Goal: Use online tool/utility: Utilize a website feature to perform a specific function

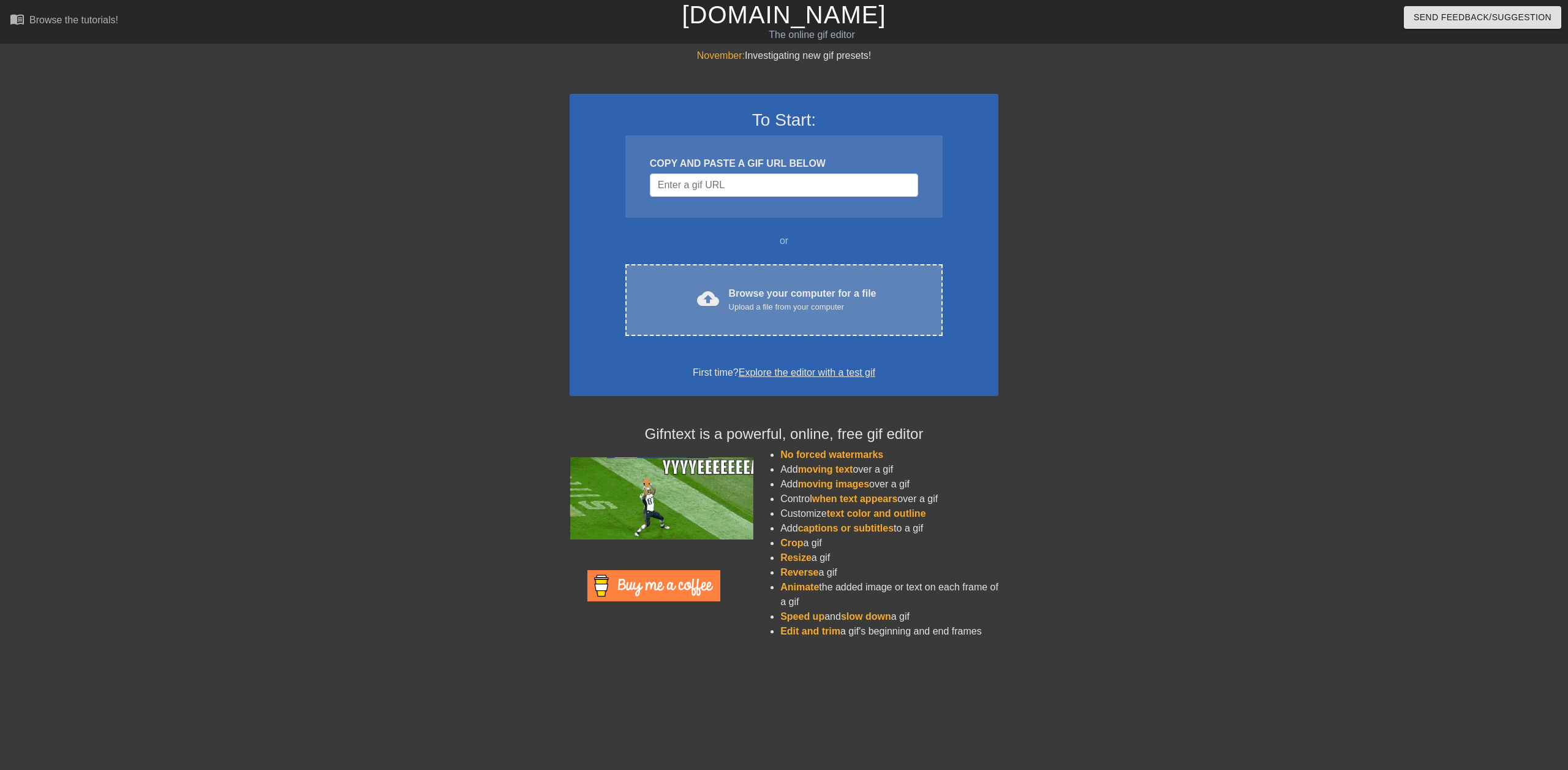
click at [752, 311] on div "Upload a file from your computer" at bounding box center [803, 307] width 147 height 12
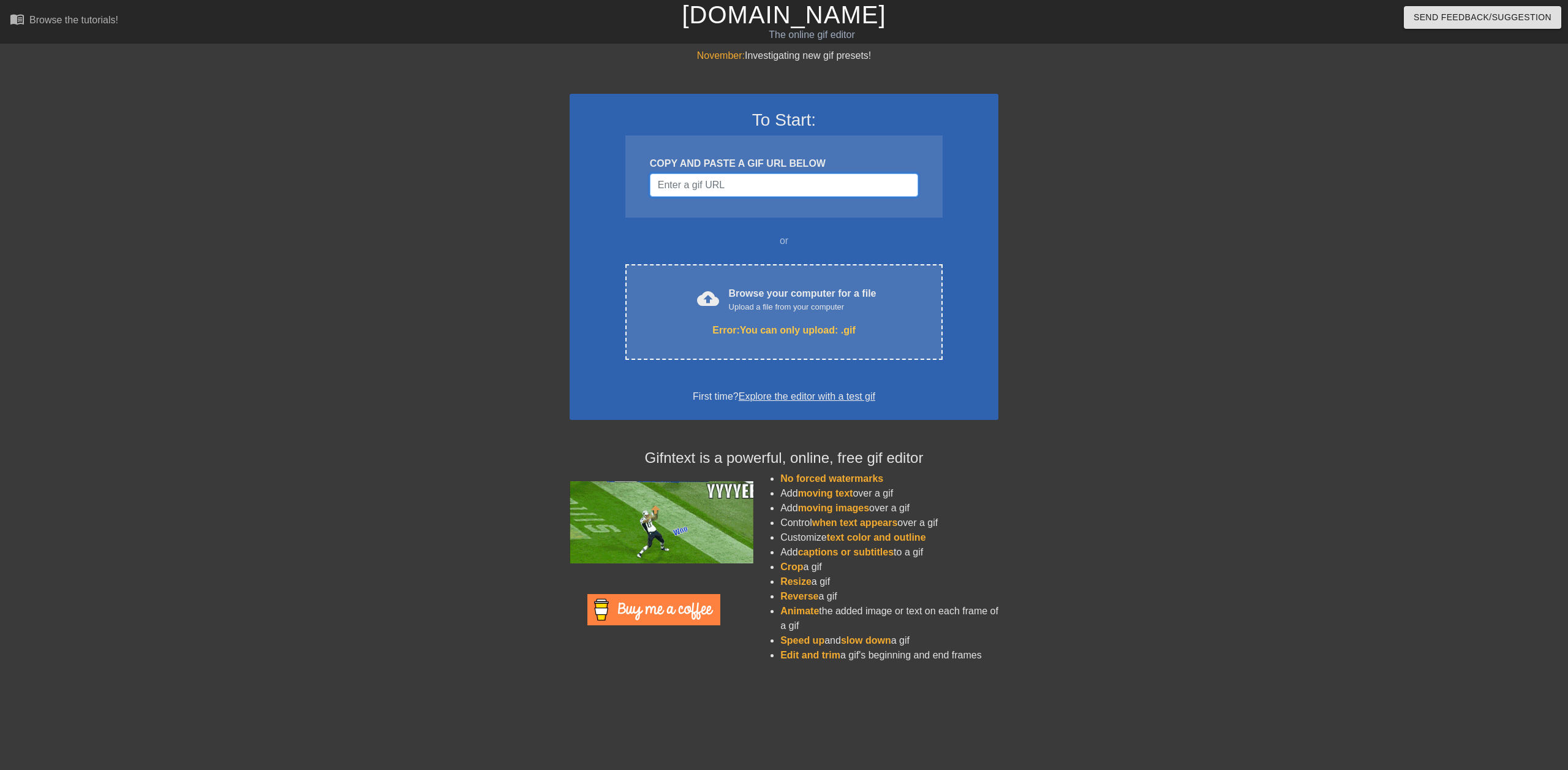
click at [700, 185] on input "Username" at bounding box center [784, 185] width 269 height 24
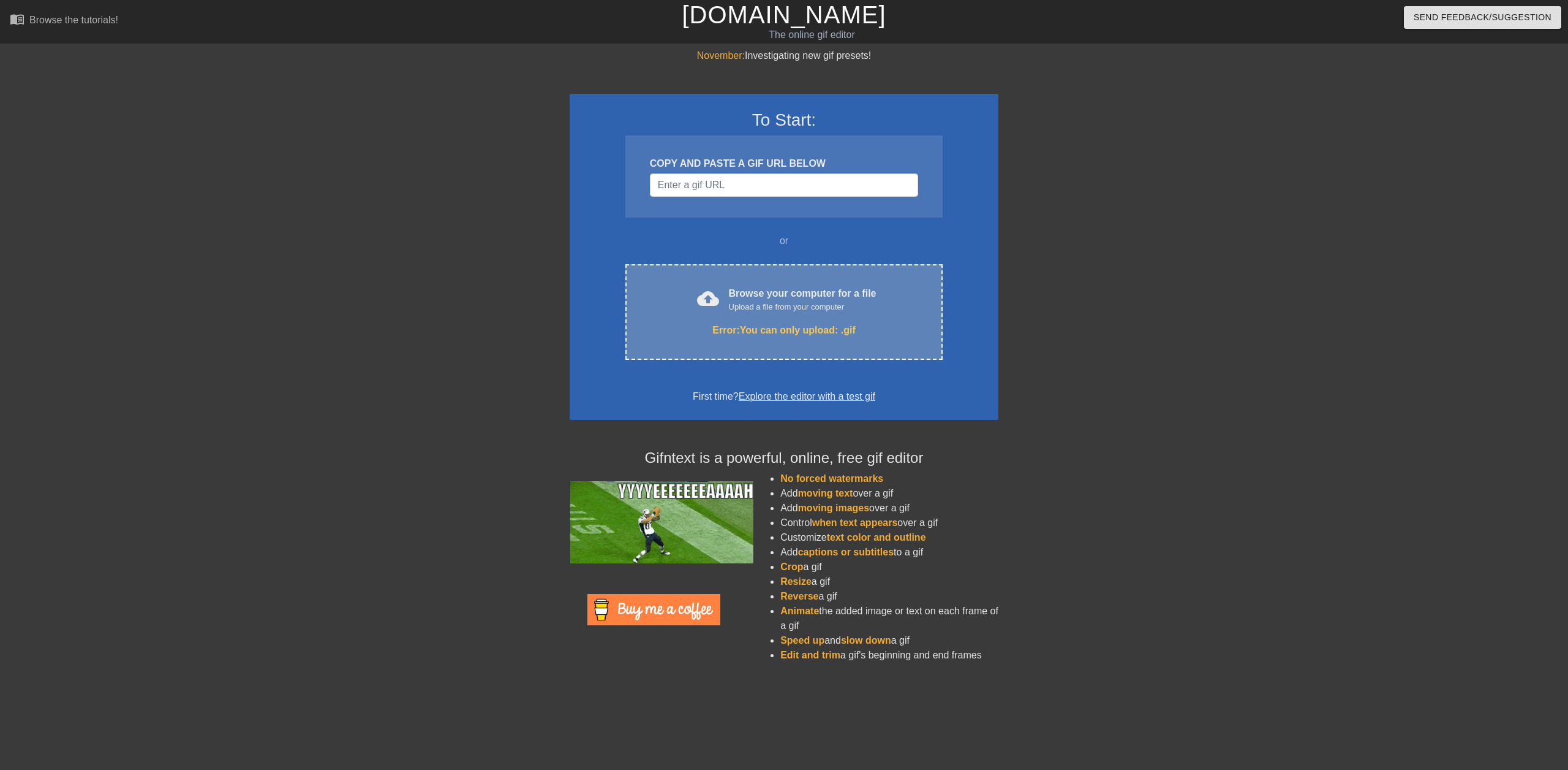
click at [706, 325] on div "Error: You can only upload: .gif" at bounding box center [784, 330] width 266 height 15
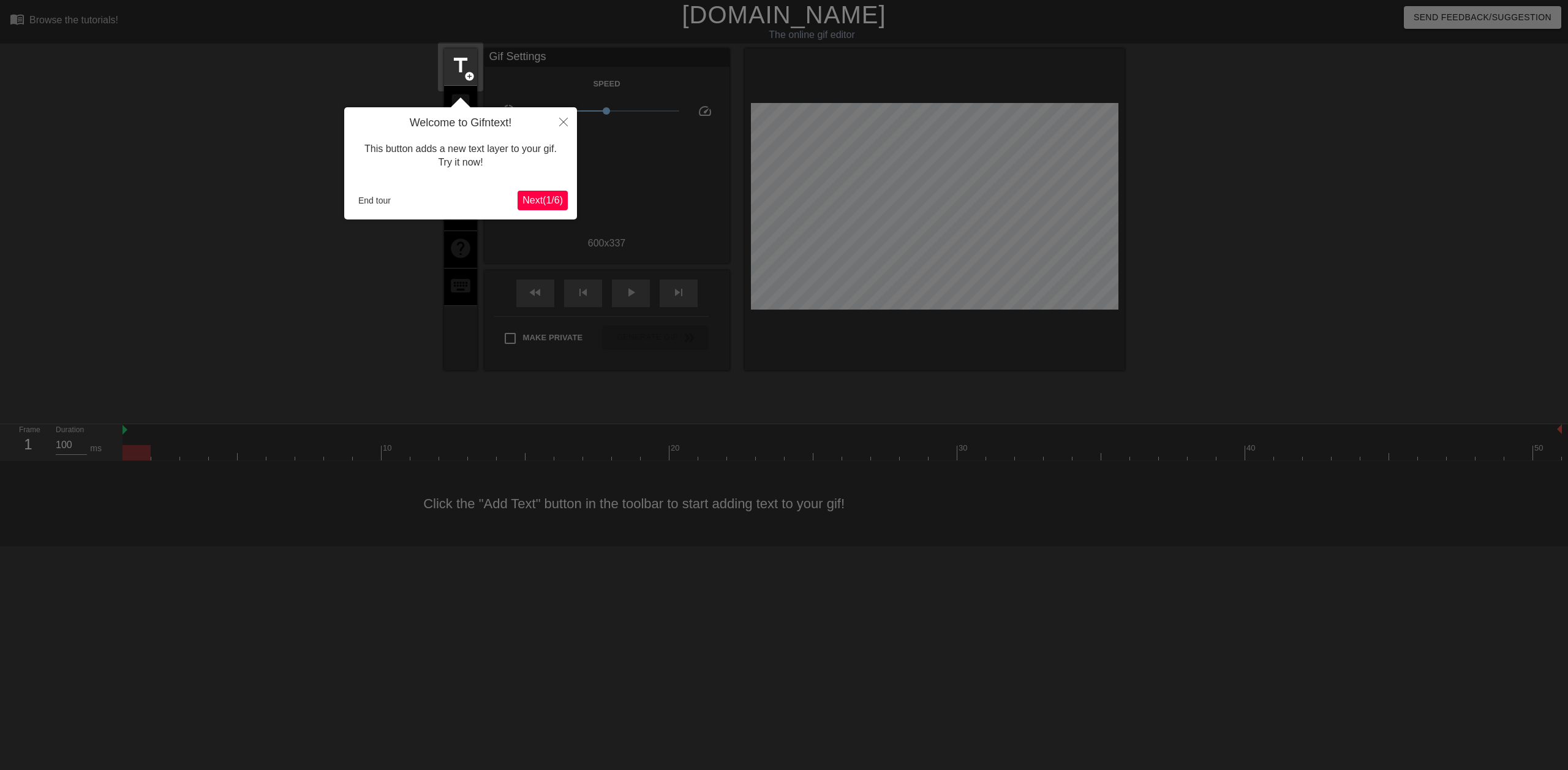
click at [551, 200] on span "Next ( 1 / 6 )" at bounding box center [543, 199] width 40 height 10
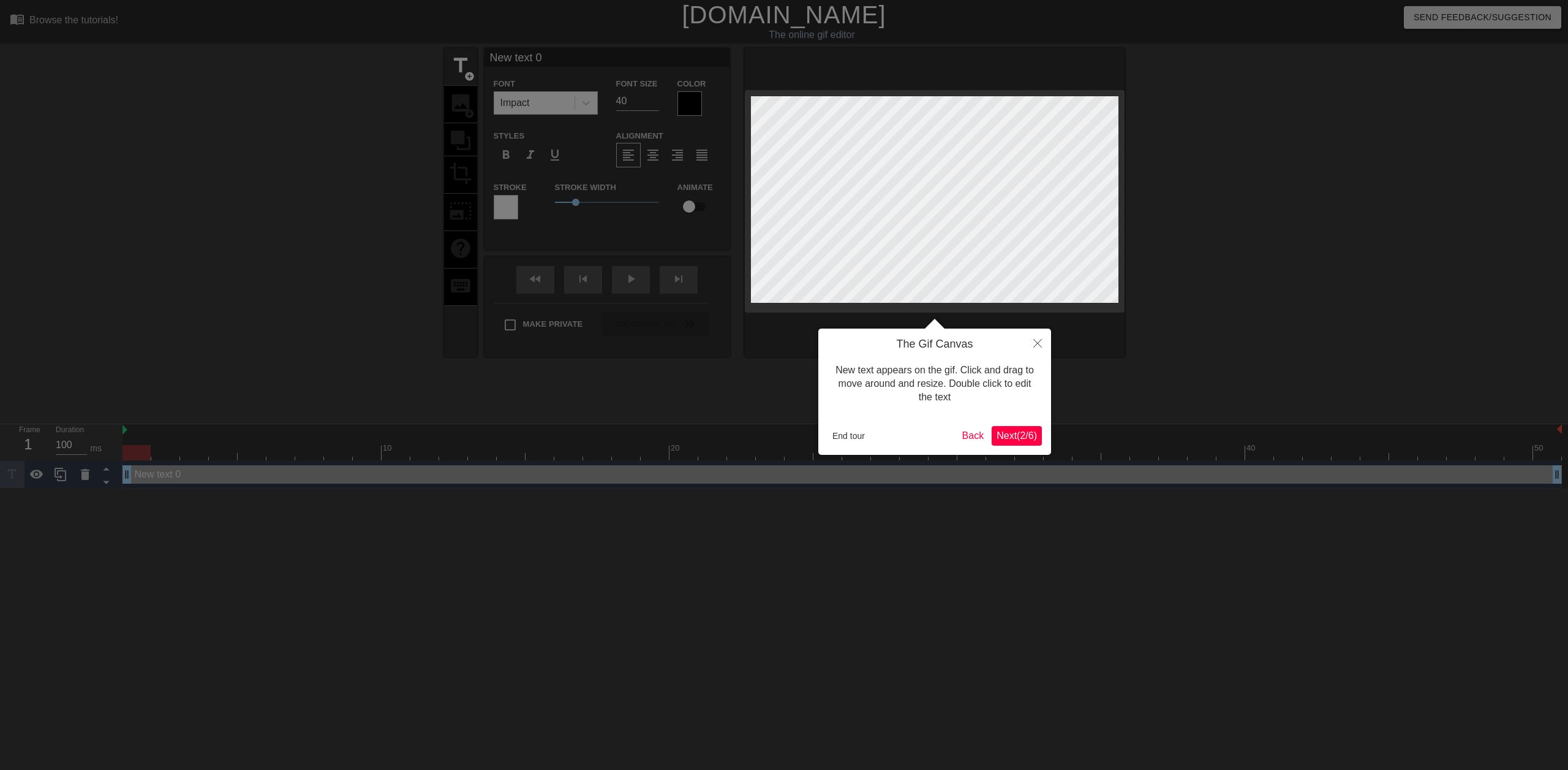
click at [1025, 437] on span "Next ( 2 / 6 )" at bounding box center [1017, 435] width 40 height 10
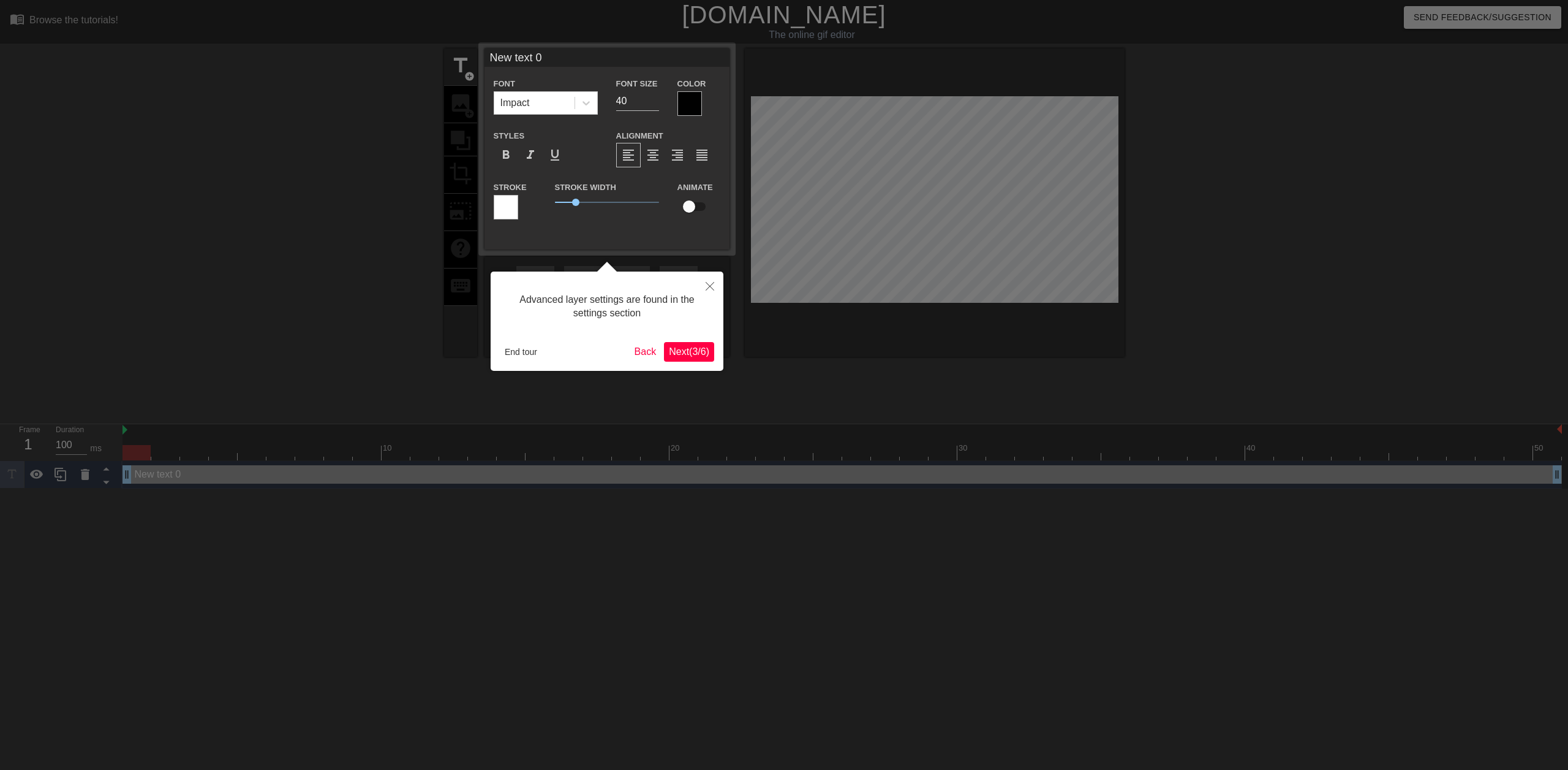
click at [699, 348] on span "Next ( 3 / 6 )" at bounding box center [689, 351] width 40 height 10
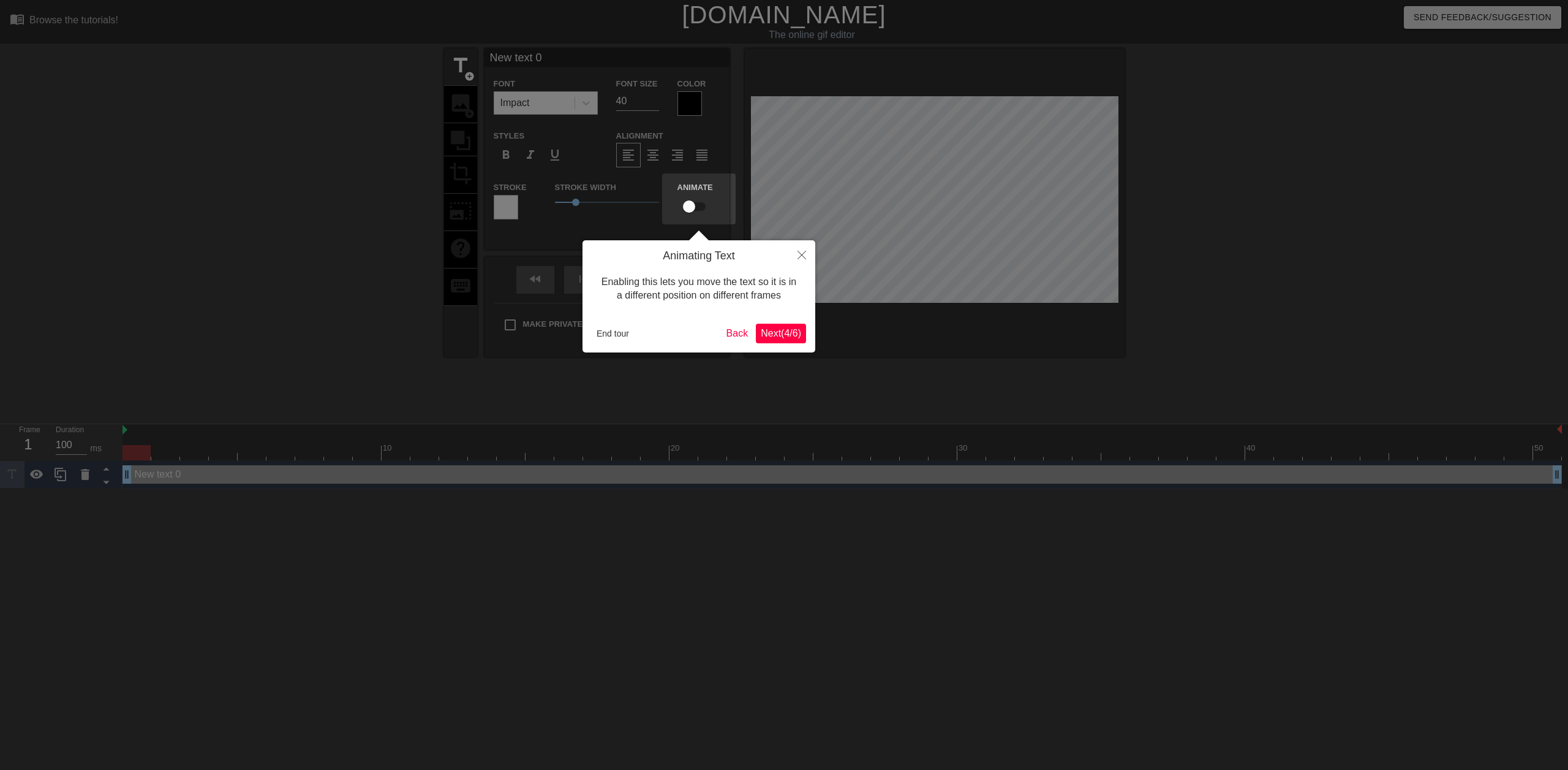
click at [784, 335] on span "Next ( 4 / 6 )" at bounding box center [781, 333] width 40 height 10
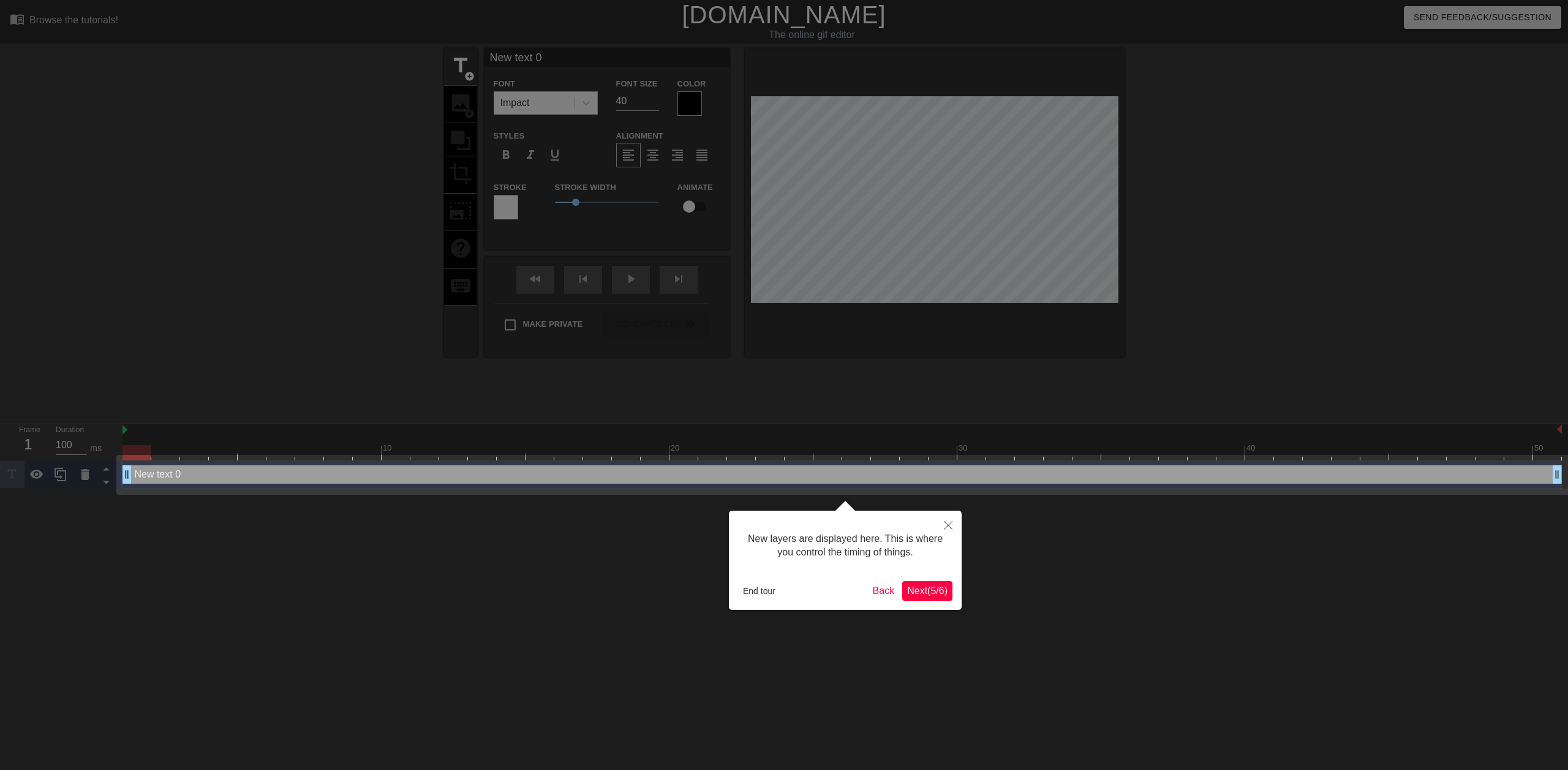
click at [914, 593] on span "Next ( 5 / 6 )" at bounding box center [927, 590] width 40 height 10
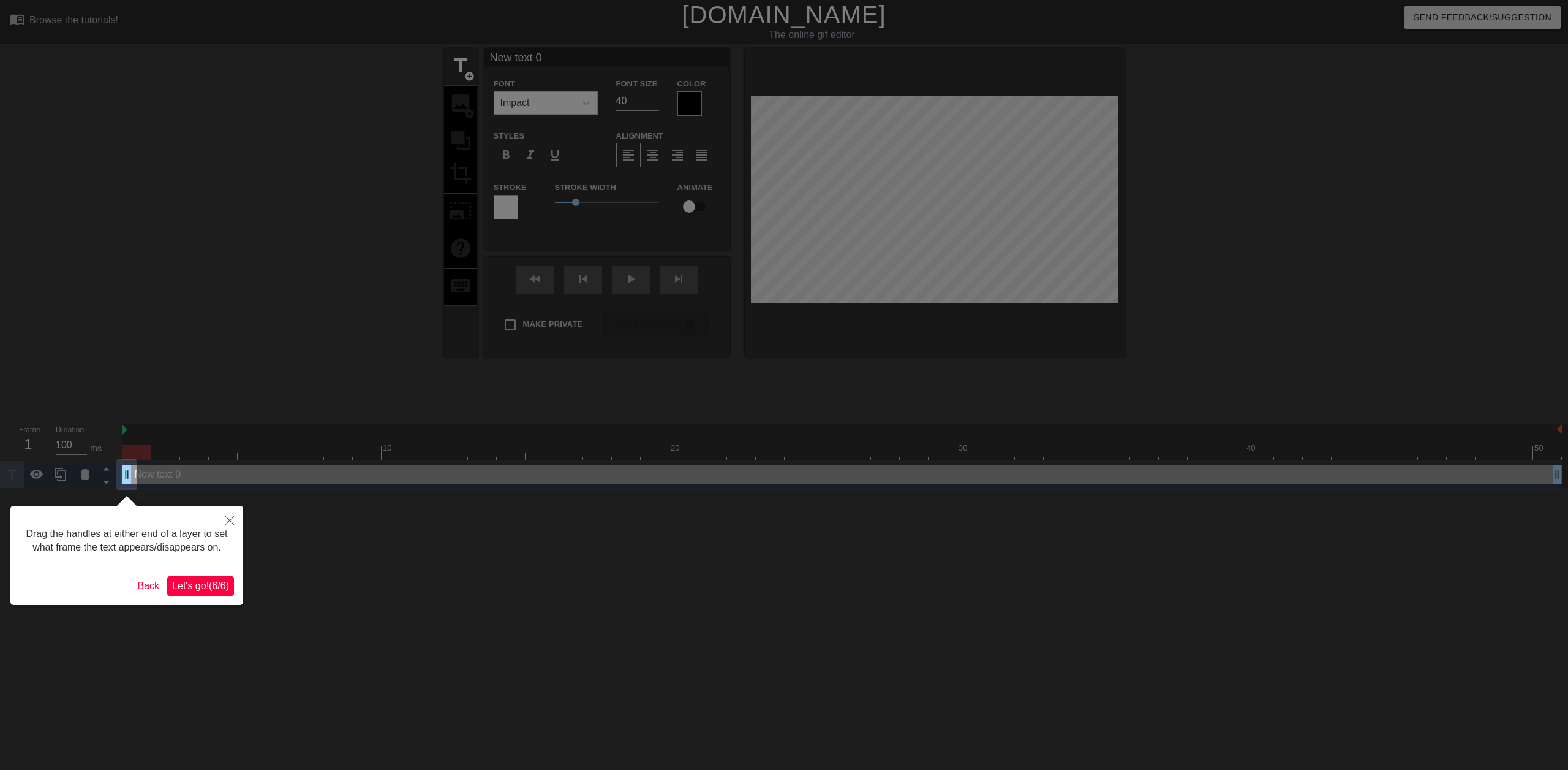
click at [218, 586] on span "Let's go! ( 6 / 6 )" at bounding box center [201, 585] width 57 height 10
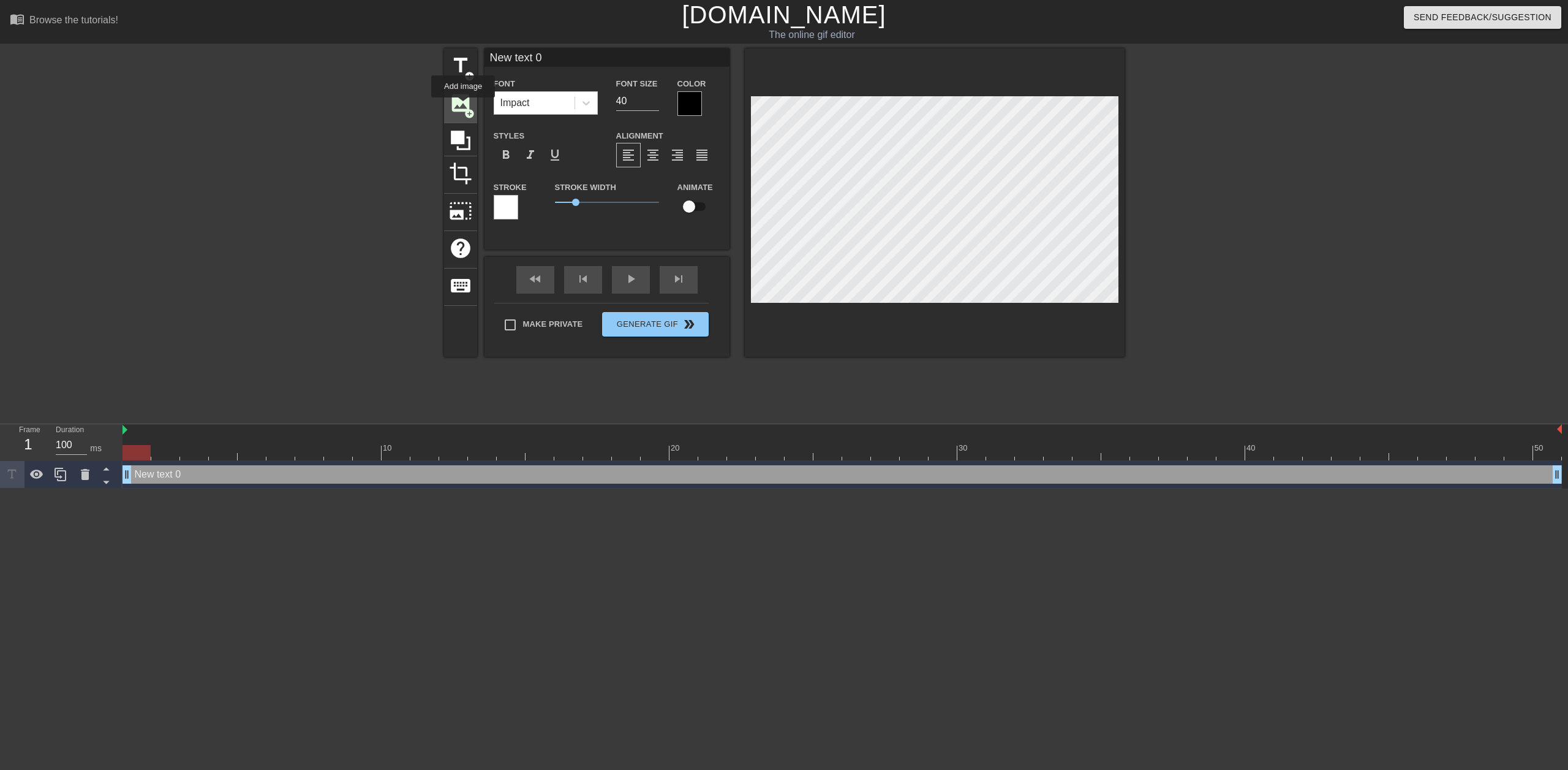
click at [463, 106] on span "image" at bounding box center [461, 103] width 24 height 24
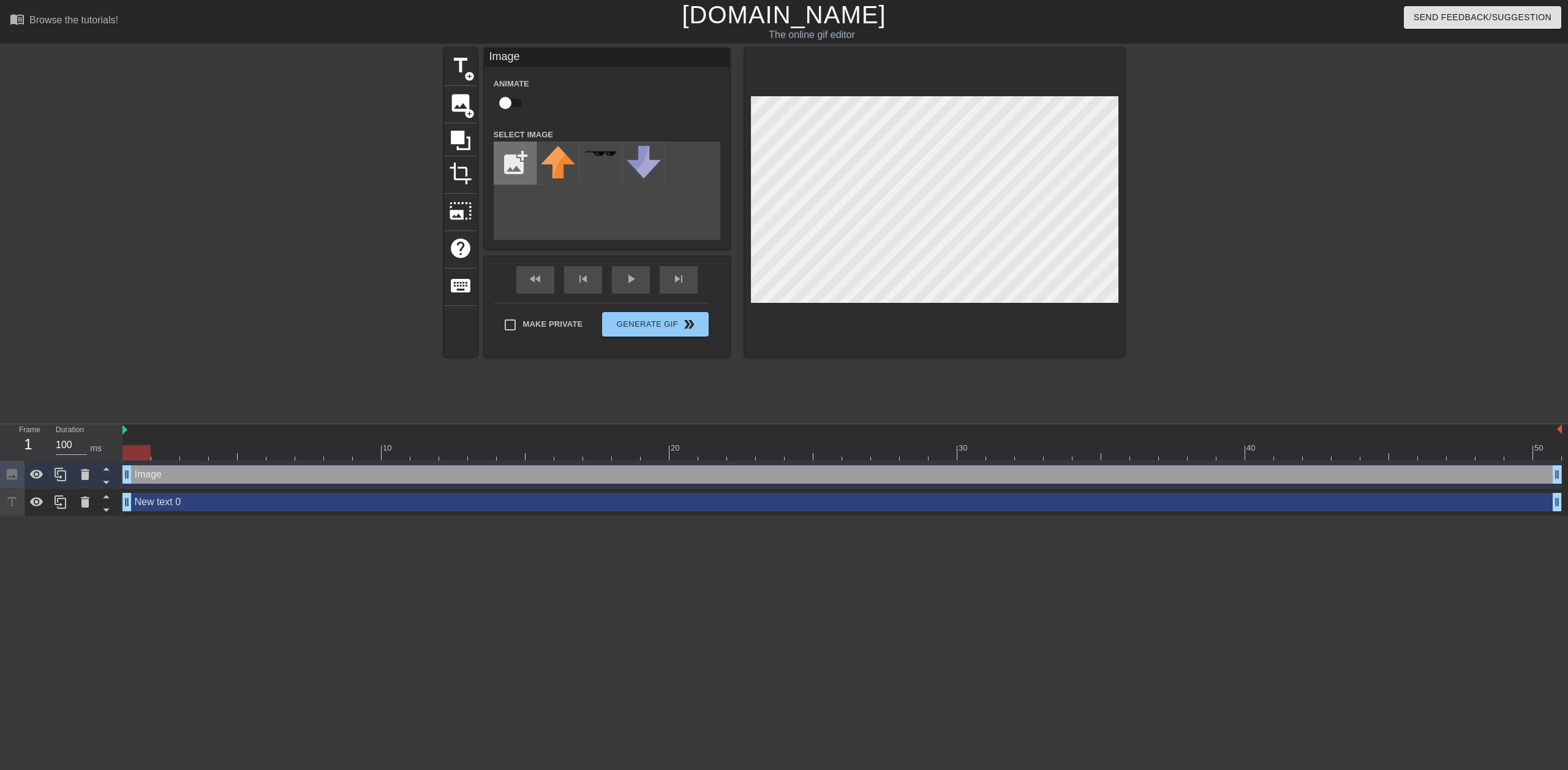
click at [517, 167] on input "file" at bounding box center [515, 163] width 42 height 42
click at [518, 167] on input "file" at bounding box center [515, 163] width 42 height 42
type input "C:\fakepath\9B885B06-7F42-4D55-99AD-8B3D5837DA50.png"
click at [552, 174] on img at bounding box center [557, 173] width 34 height 54
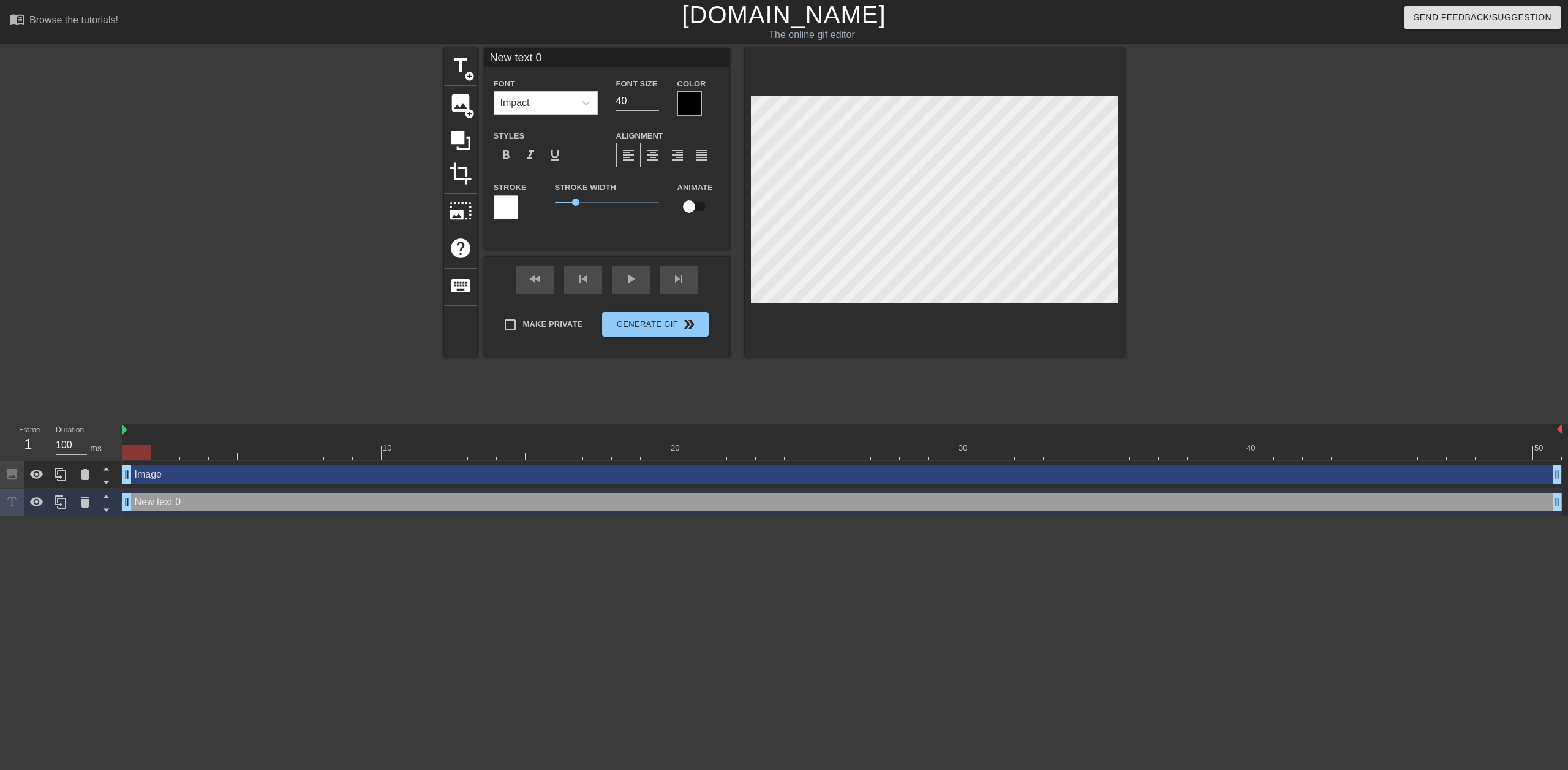
scroll to position [2, 1]
click at [454, 104] on span "image" at bounding box center [461, 103] width 24 height 24
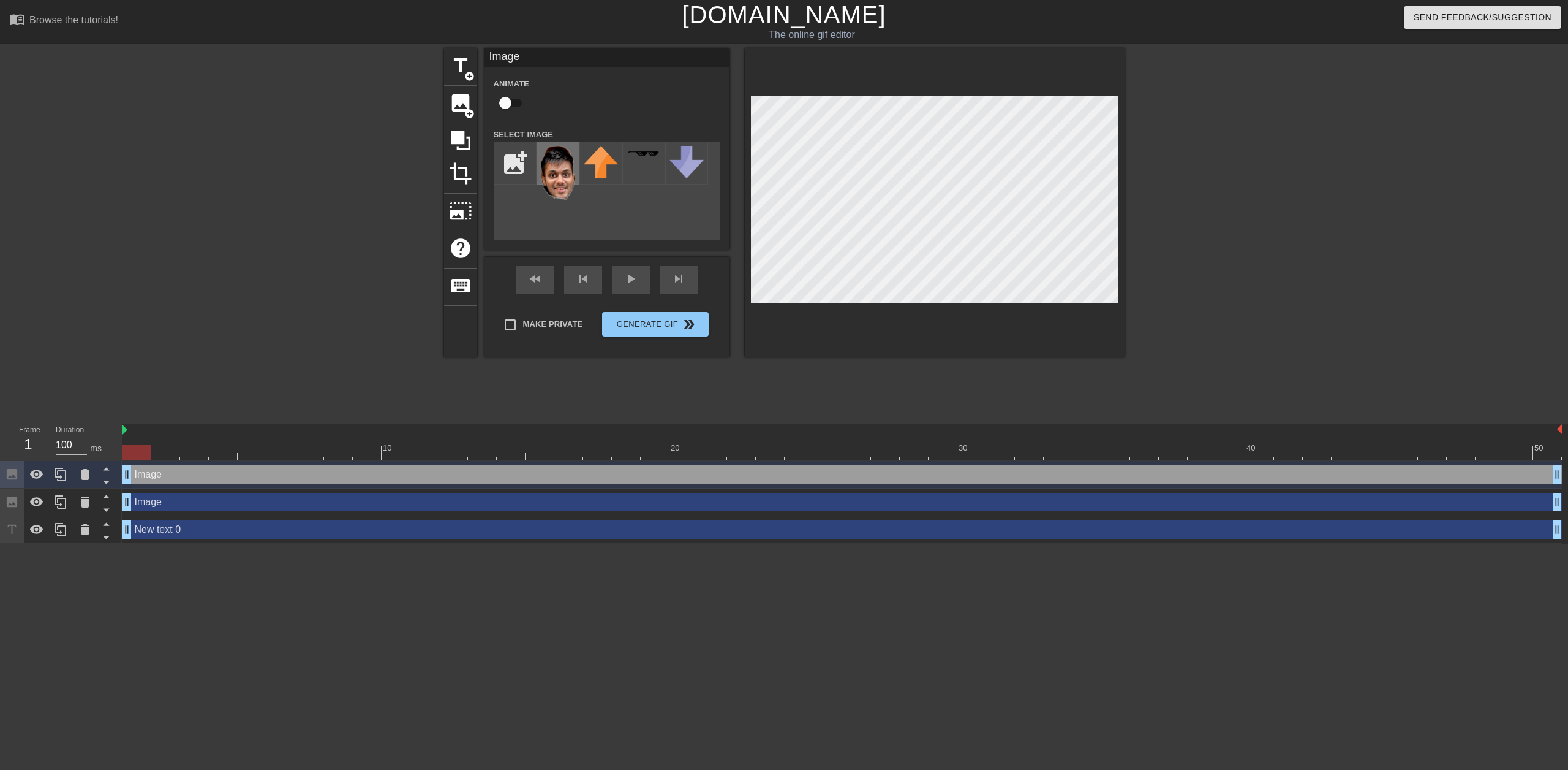
drag, startPoint x: 747, startPoint y: 140, endPoint x: 572, endPoint y: 172, distance: 177.9
click at [572, 172] on img at bounding box center [557, 173] width 34 height 54
click at [559, 172] on img at bounding box center [557, 173] width 34 height 54
drag, startPoint x: 559, startPoint y: 172, endPoint x: 531, endPoint y: 230, distance: 64.4
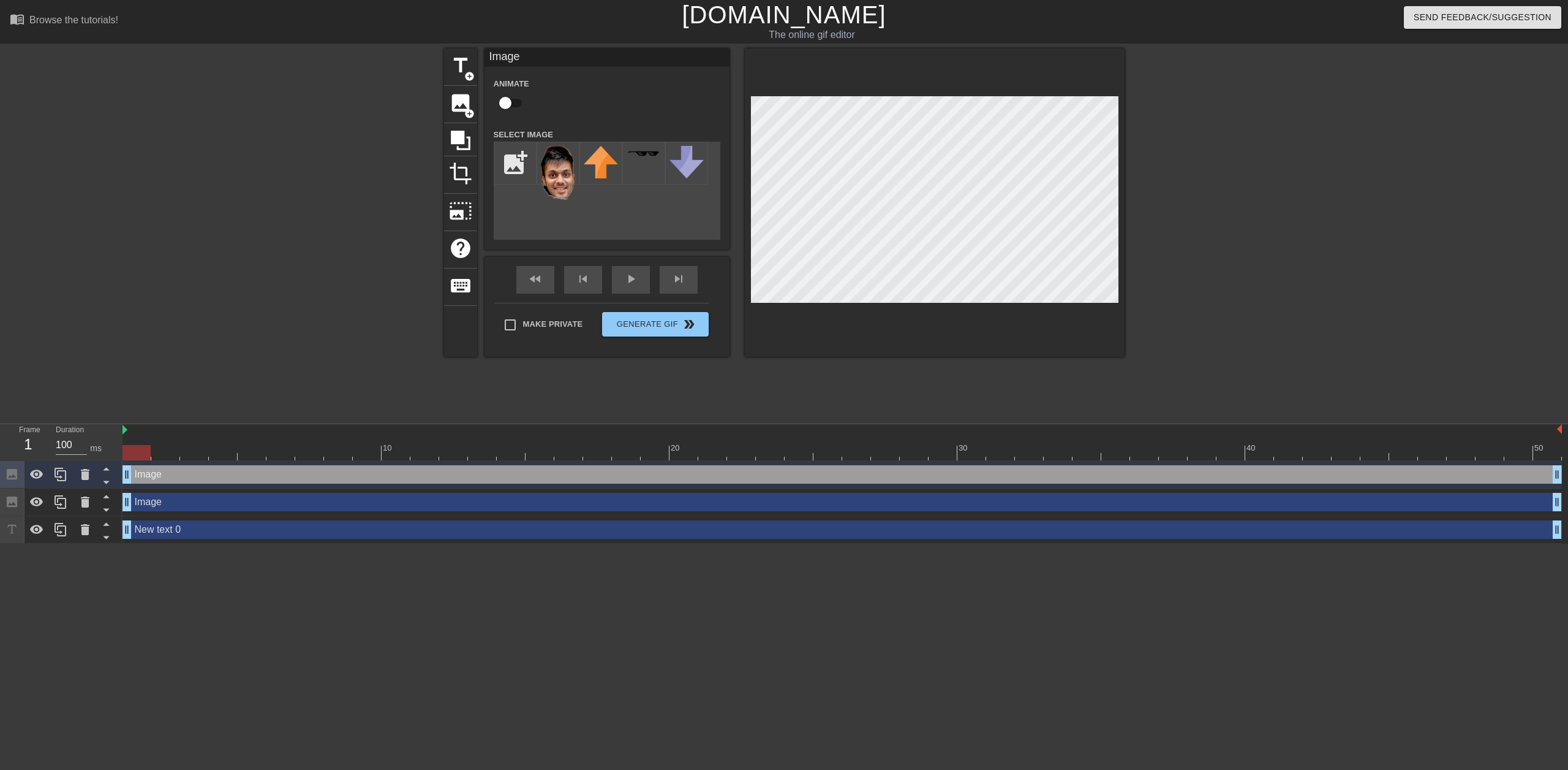
click at [529, 230] on div "add_photo_alternate" at bounding box center [607, 191] width 227 height 98
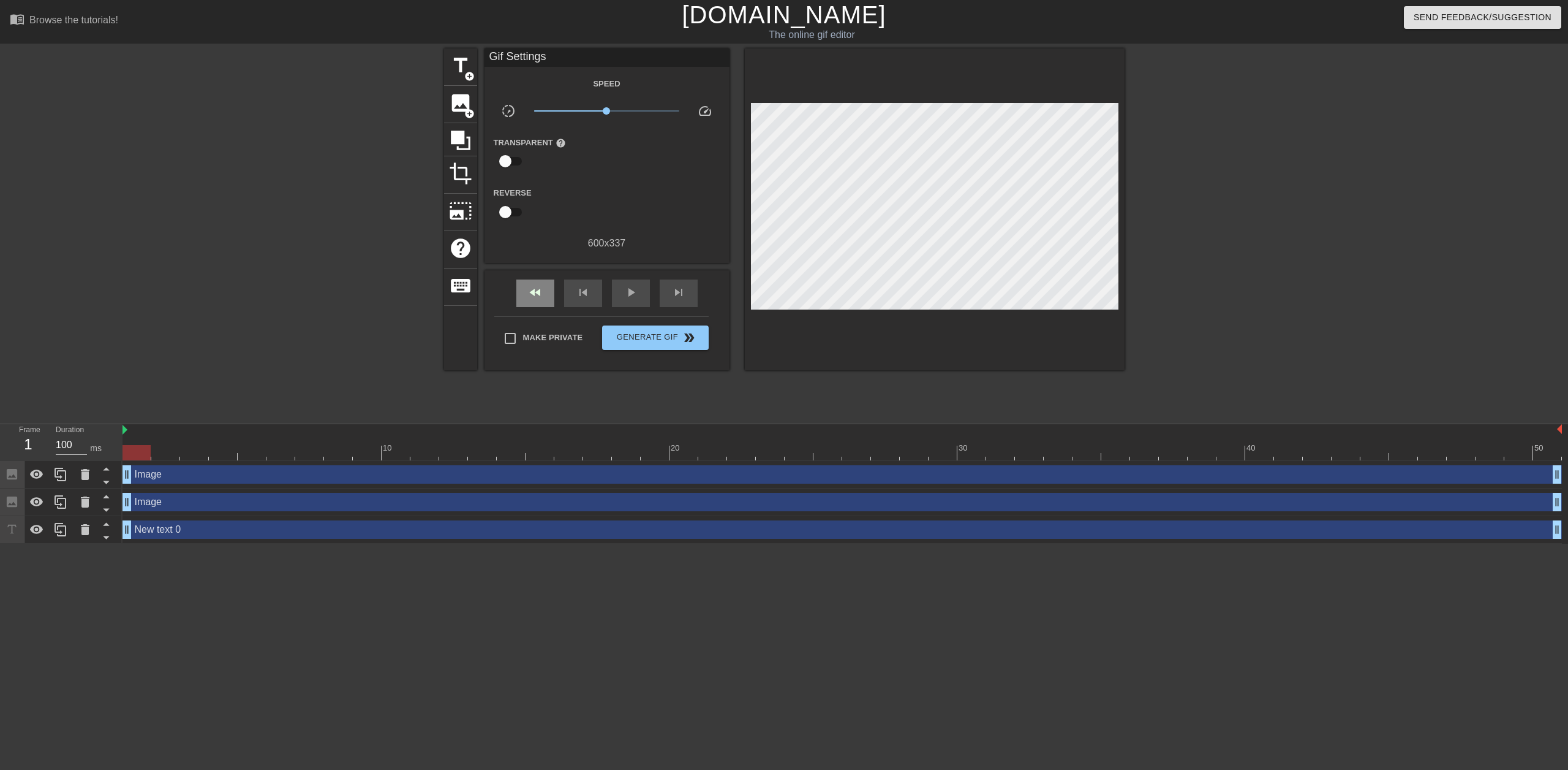
click at [540, 275] on div "fast_rewind skip_previous play_arrow skip_next" at bounding box center [607, 293] width 200 height 46
click at [458, 104] on span "image" at bounding box center [461, 103] width 24 height 24
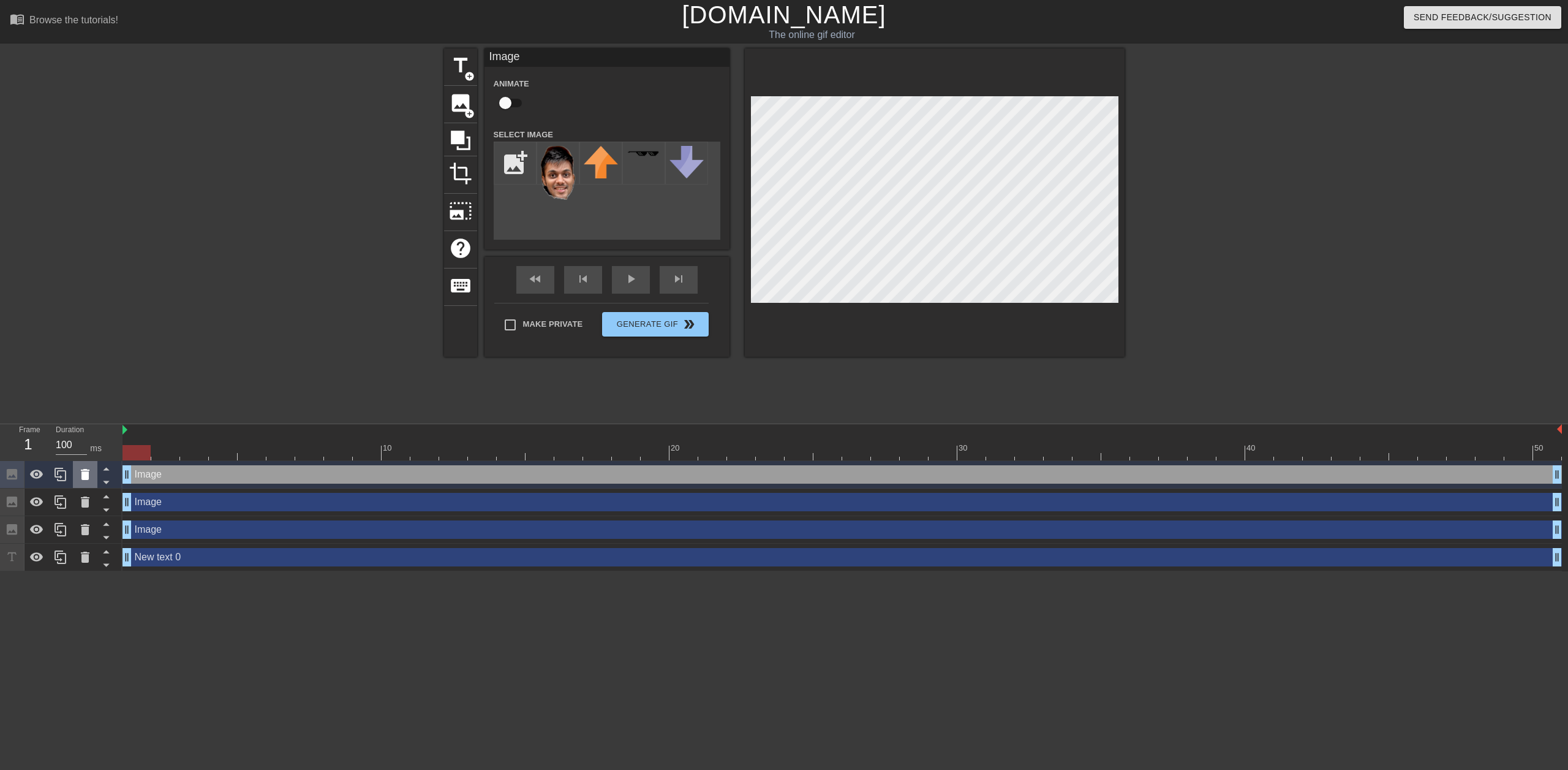
click at [80, 473] on icon at bounding box center [86, 474] width 15 height 15
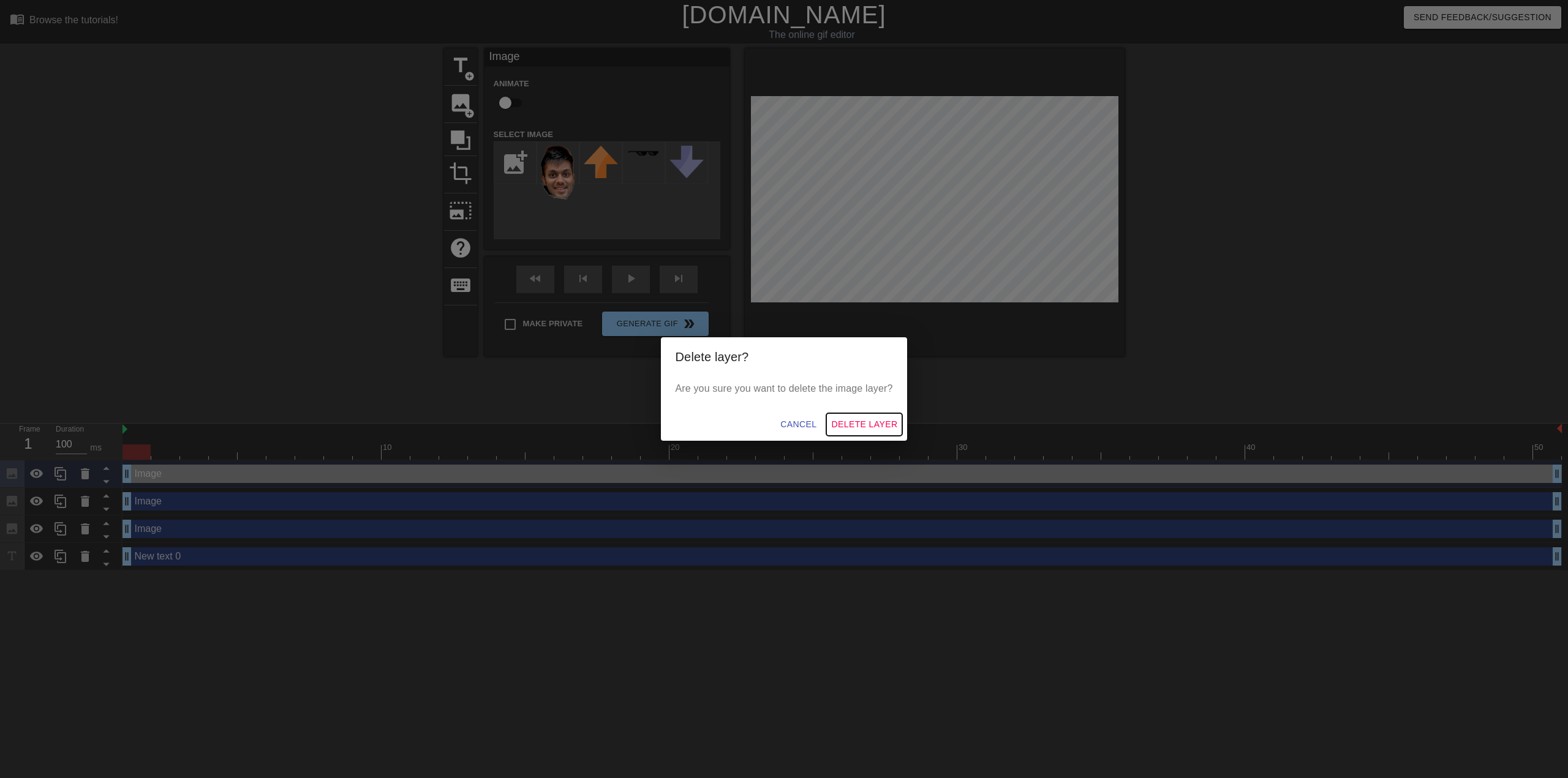
click at [858, 424] on span "Delete Layer" at bounding box center [864, 425] width 66 height 15
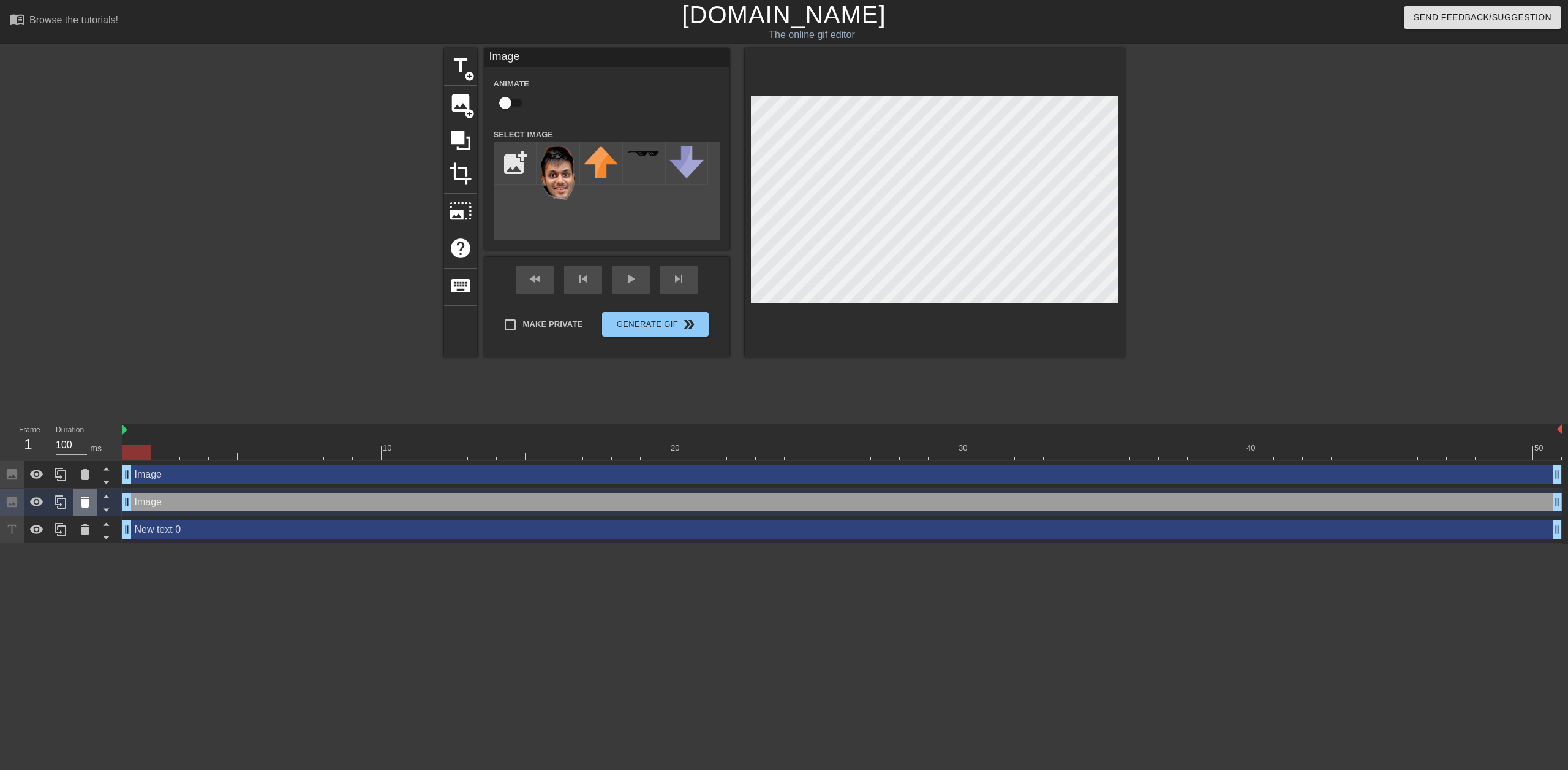
click at [89, 507] on icon at bounding box center [86, 502] width 15 height 15
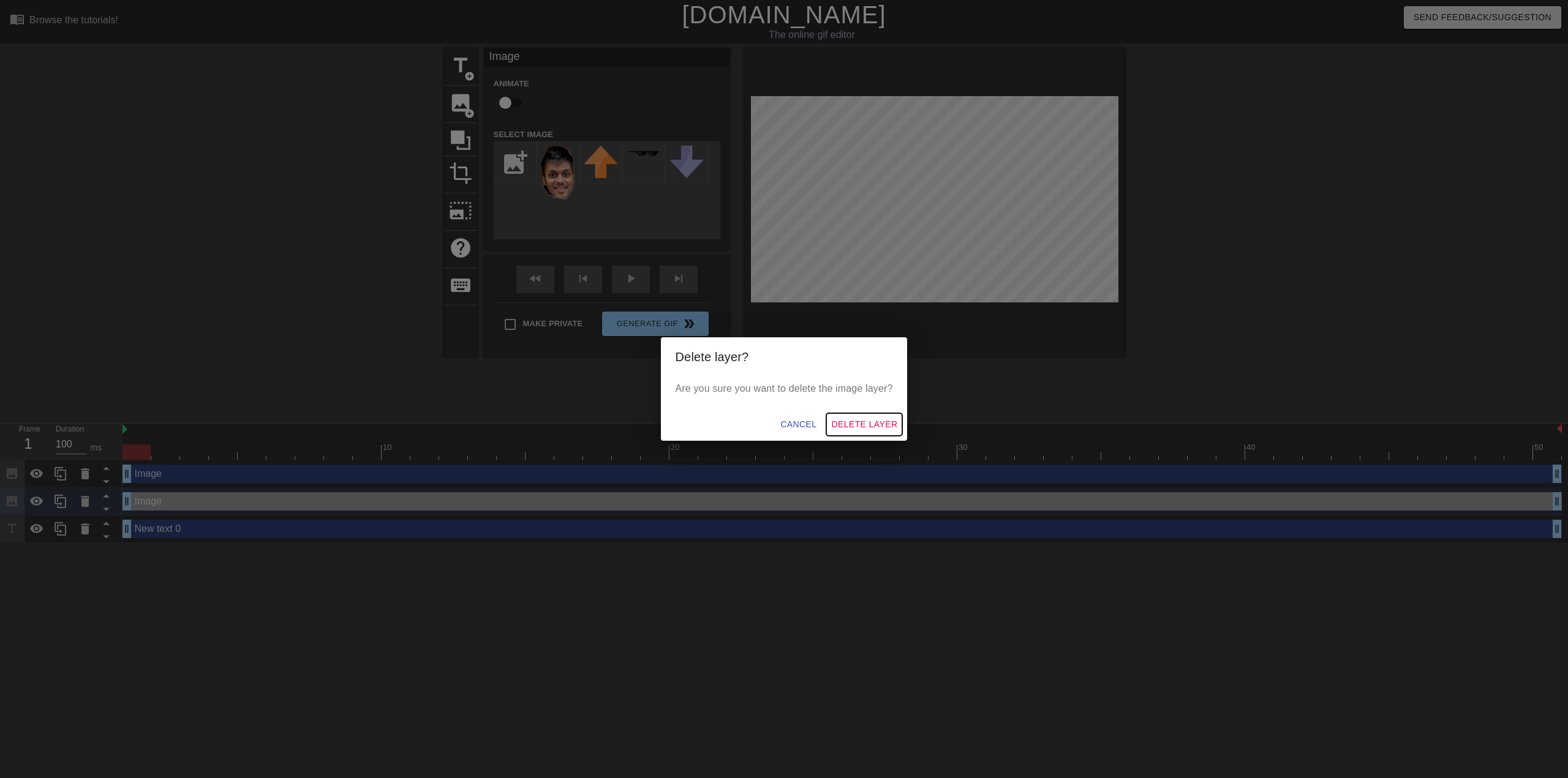
click at [855, 426] on span "Delete Layer" at bounding box center [864, 425] width 66 height 15
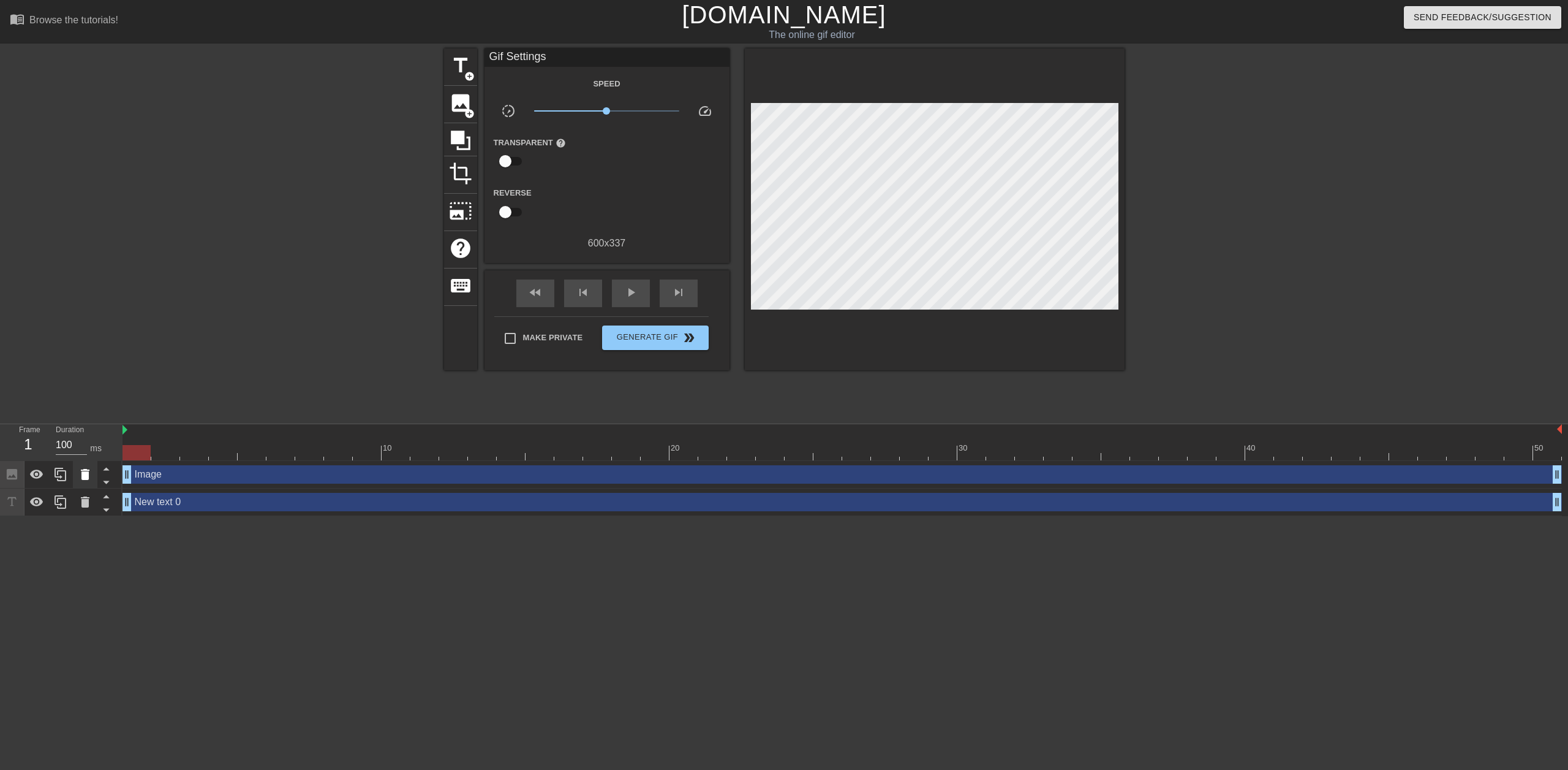
click at [86, 481] on icon at bounding box center [86, 474] width 15 height 15
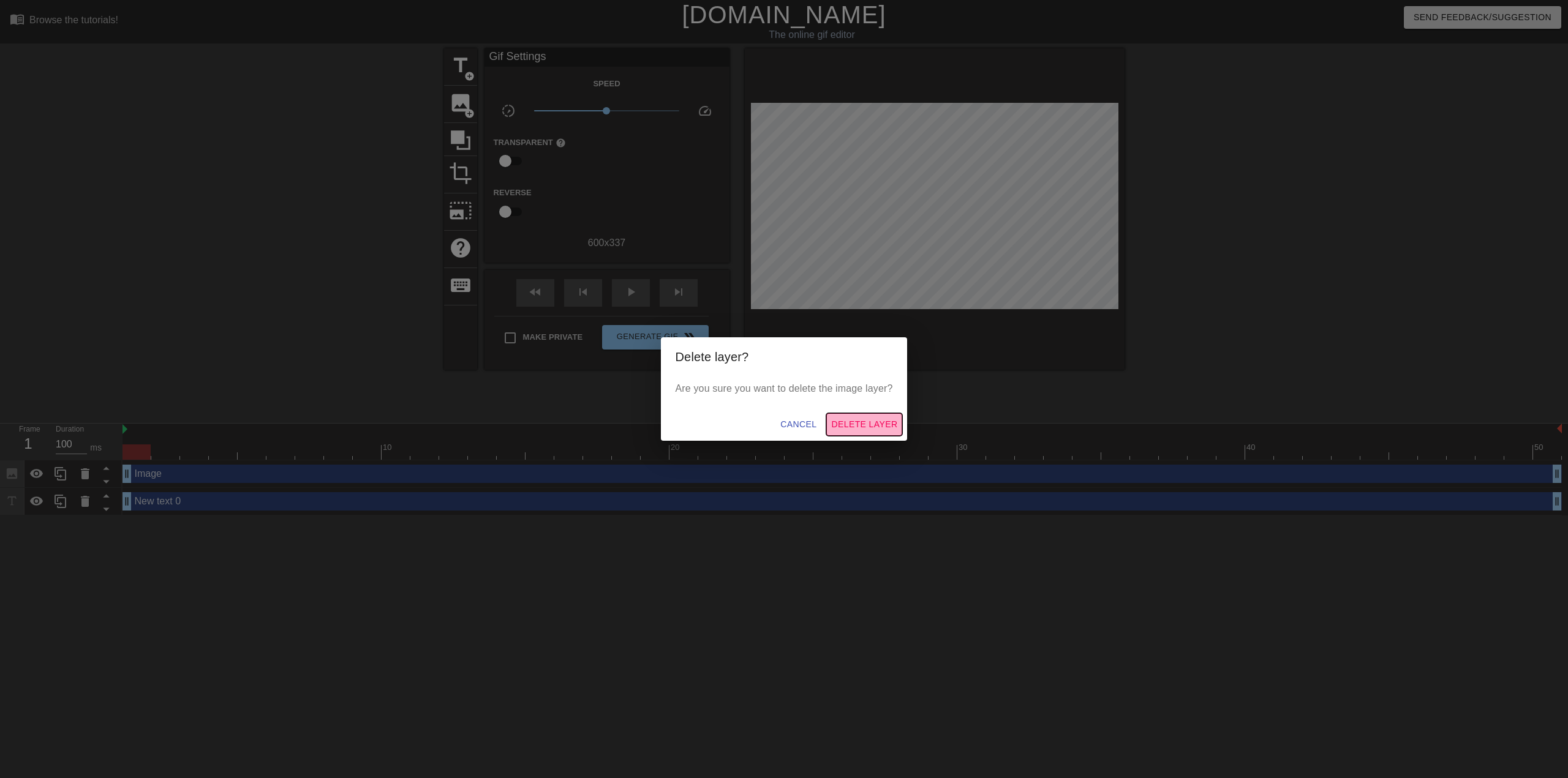
click at [866, 432] on button "Delete Layer" at bounding box center [864, 425] width 76 height 23
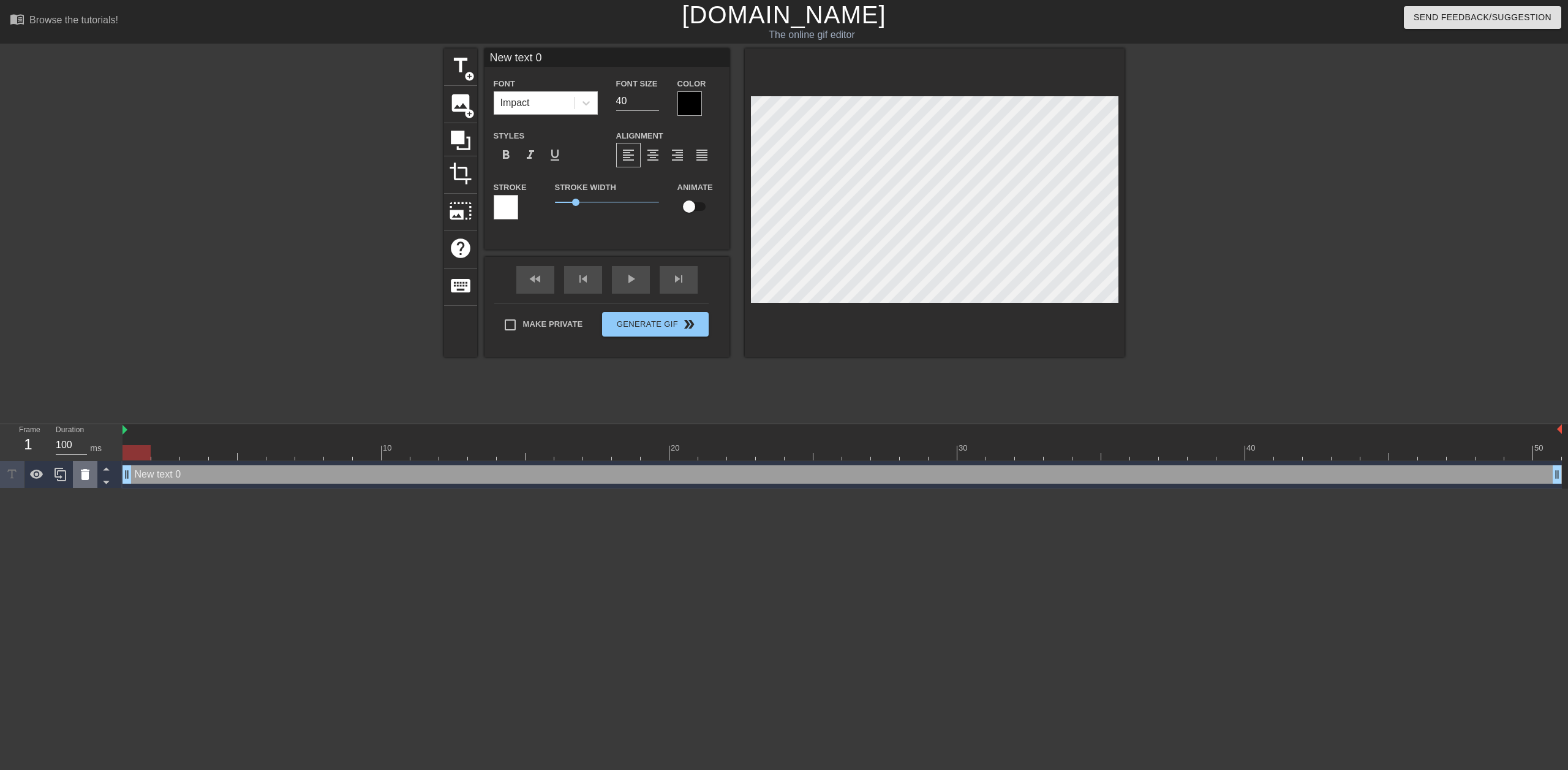
click at [77, 471] on div at bounding box center [85, 474] width 24 height 27
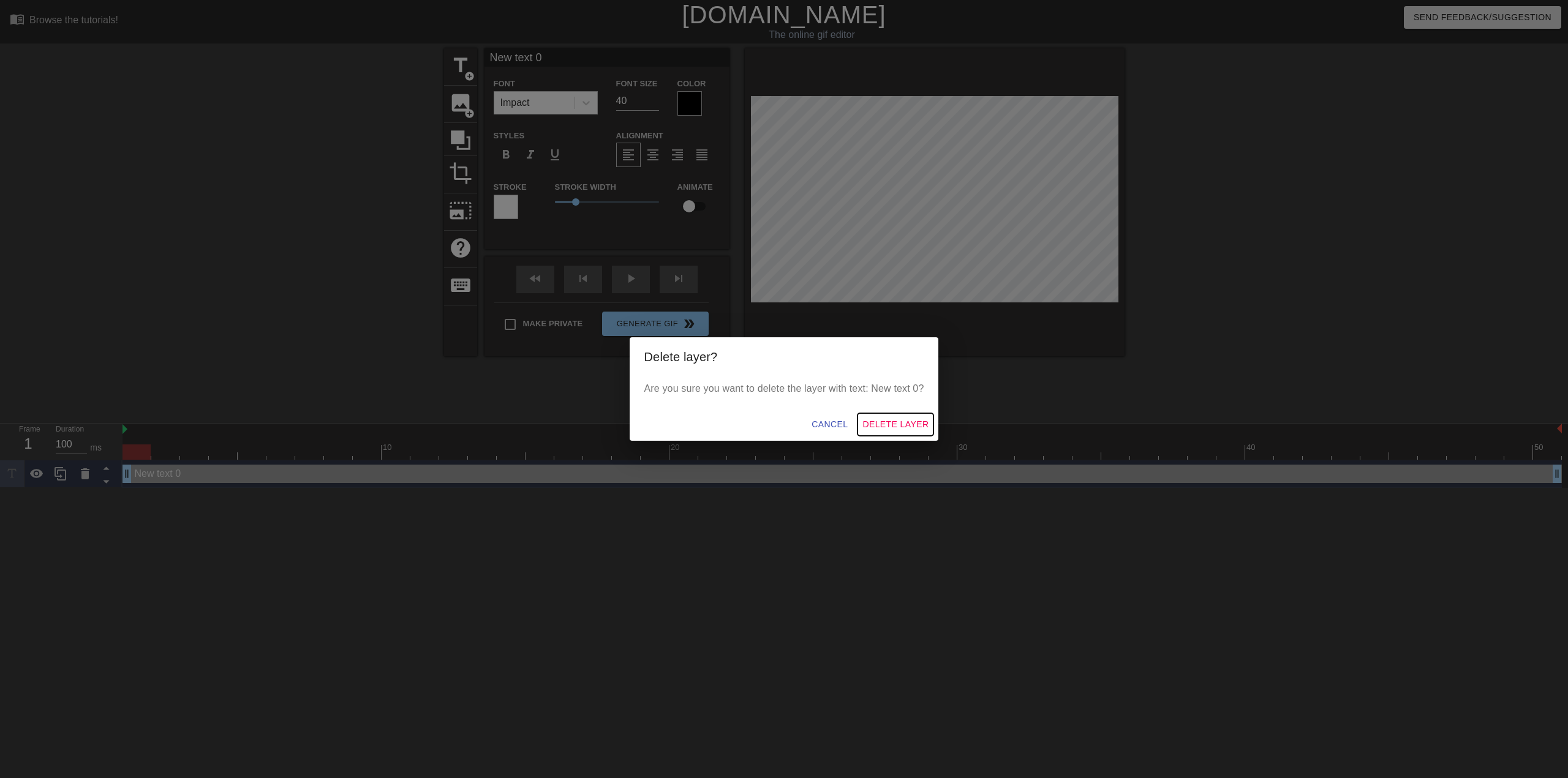
click at [915, 434] on button "Delete Layer" at bounding box center [895, 425] width 76 height 23
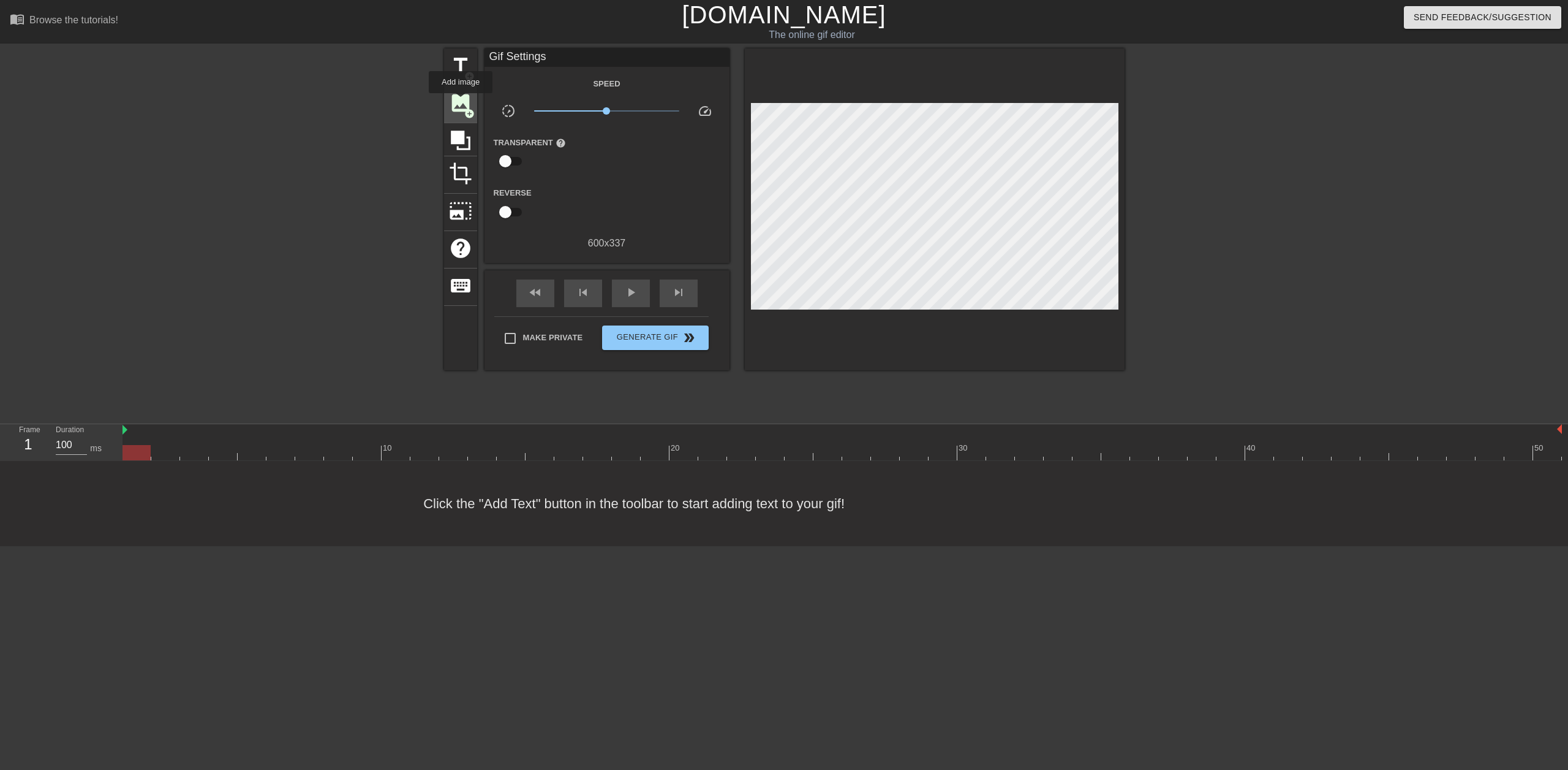
click at [461, 102] on span "image" at bounding box center [461, 103] width 24 height 24
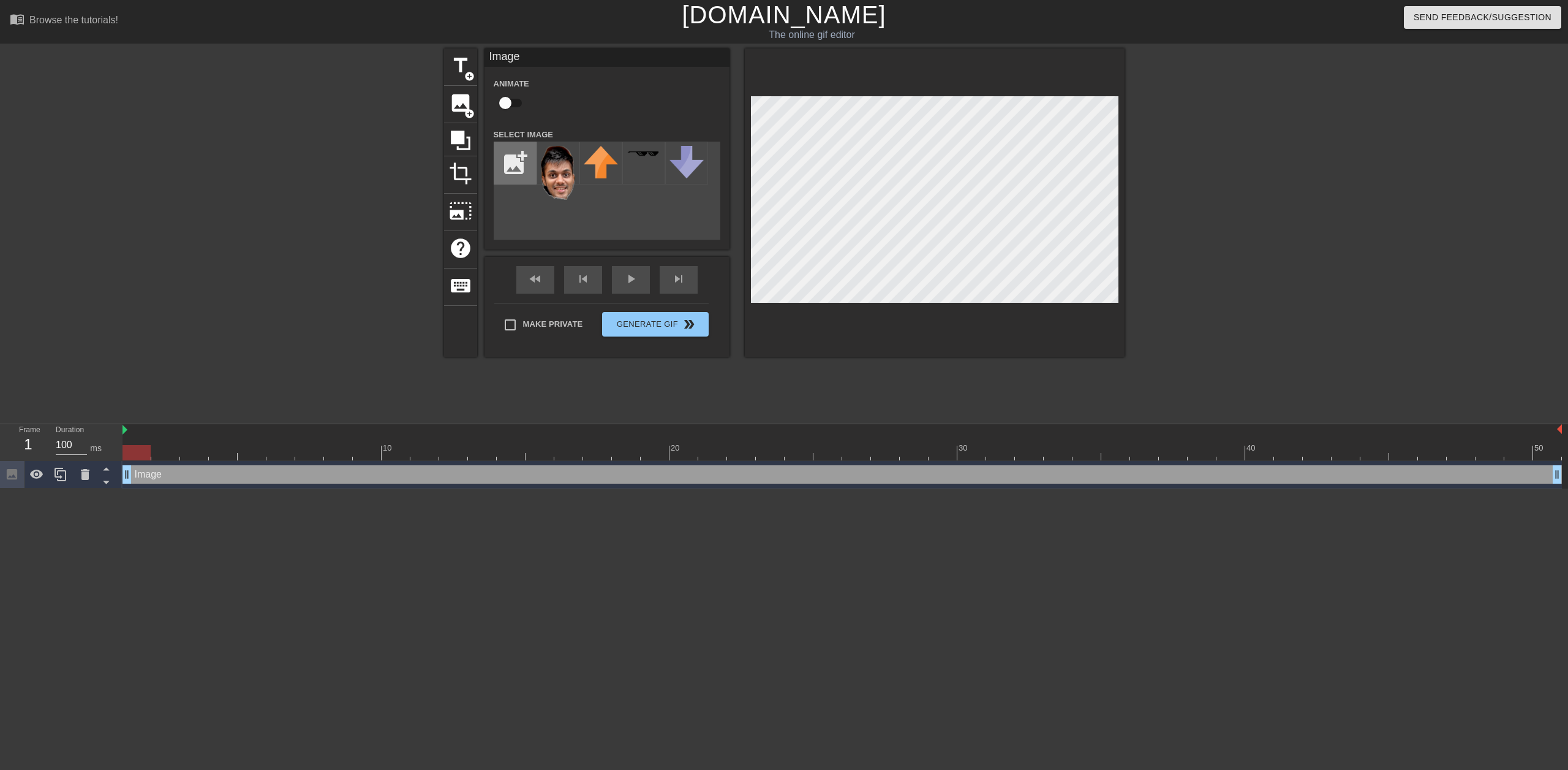
click at [518, 175] on input "file" at bounding box center [515, 163] width 42 height 42
click at [509, 165] on input "file" at bounding box center [515, 163] width 42 height 42
type input "C:\fakepath\F28EDA04-0999-431F-8651-CF4343958118.jpeg"
click at [594, 173] on img at bounding box center [601, 173] width 34 height 54
drag, startPoint x: 598, startPoint y: 178, endPoint x: 595, endPoint y: 164, distance: 14.3
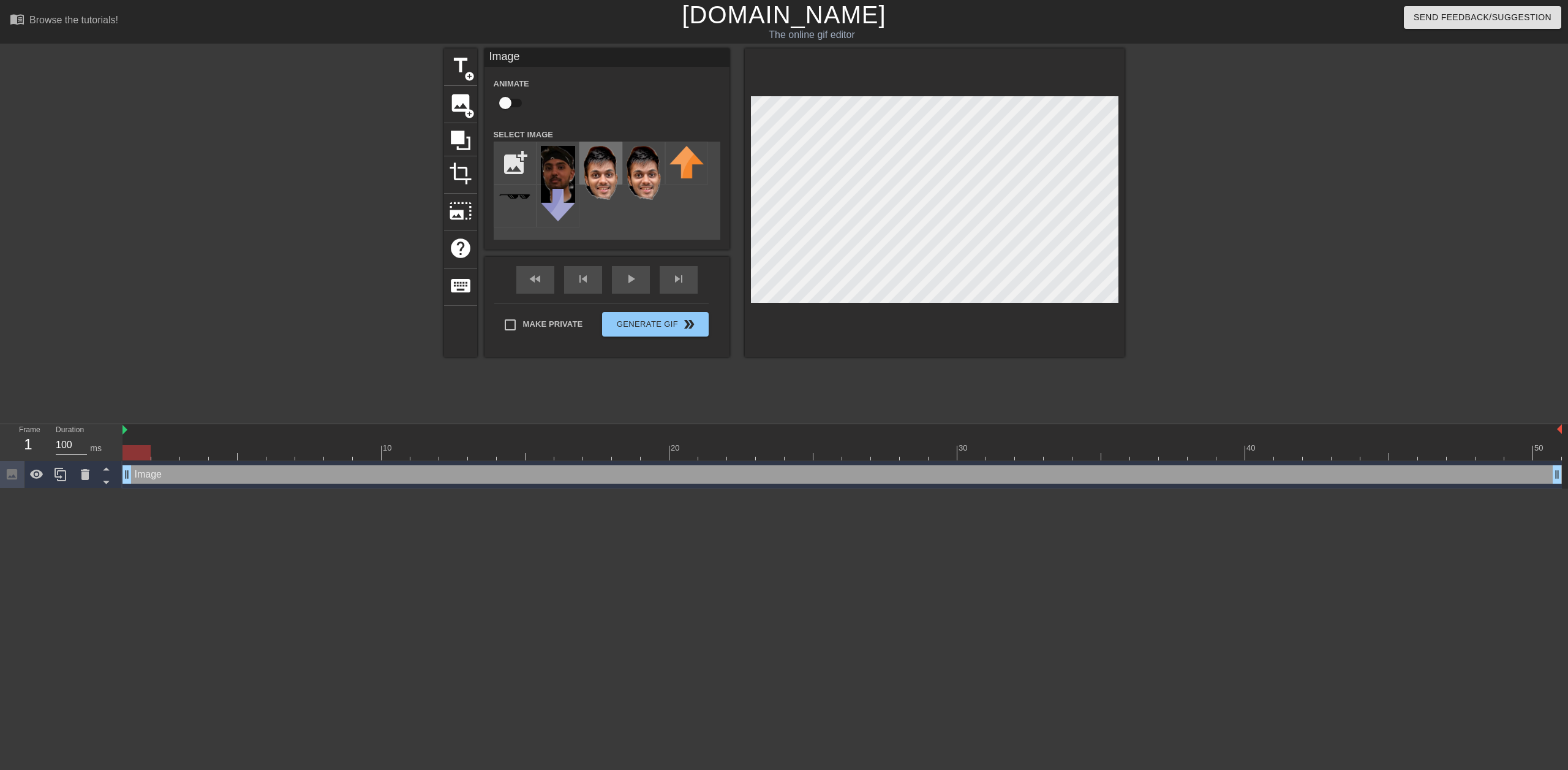
click at [595, 164] on img at bounding box center [601, 173] width 34 height 54
click at [84, 480] on icon at bounding box center [85, 474] width 9 height 11
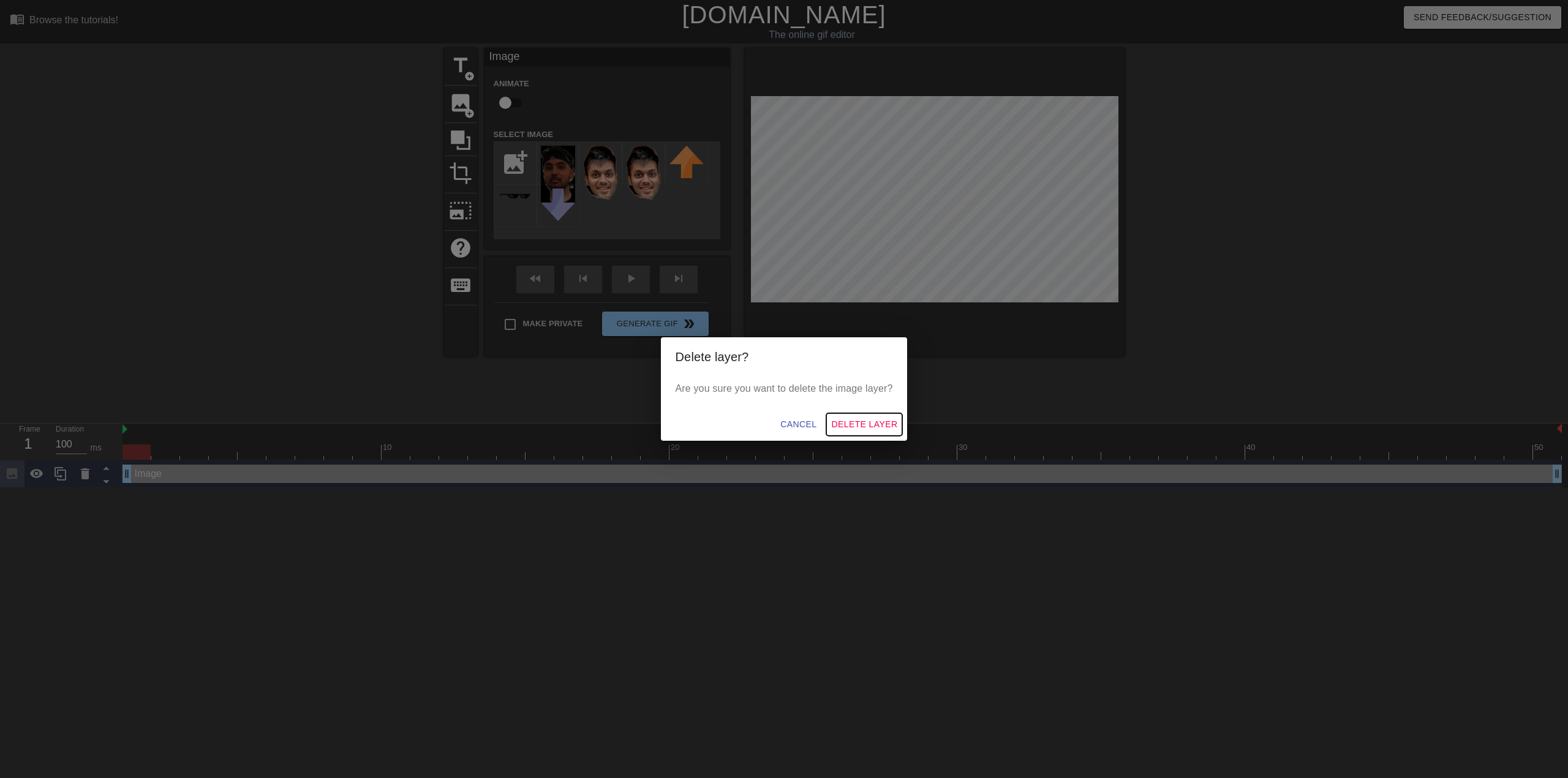
click at [860, 429] on span "Delete Layer" at bounding box center [864, 425] width 66 height 15
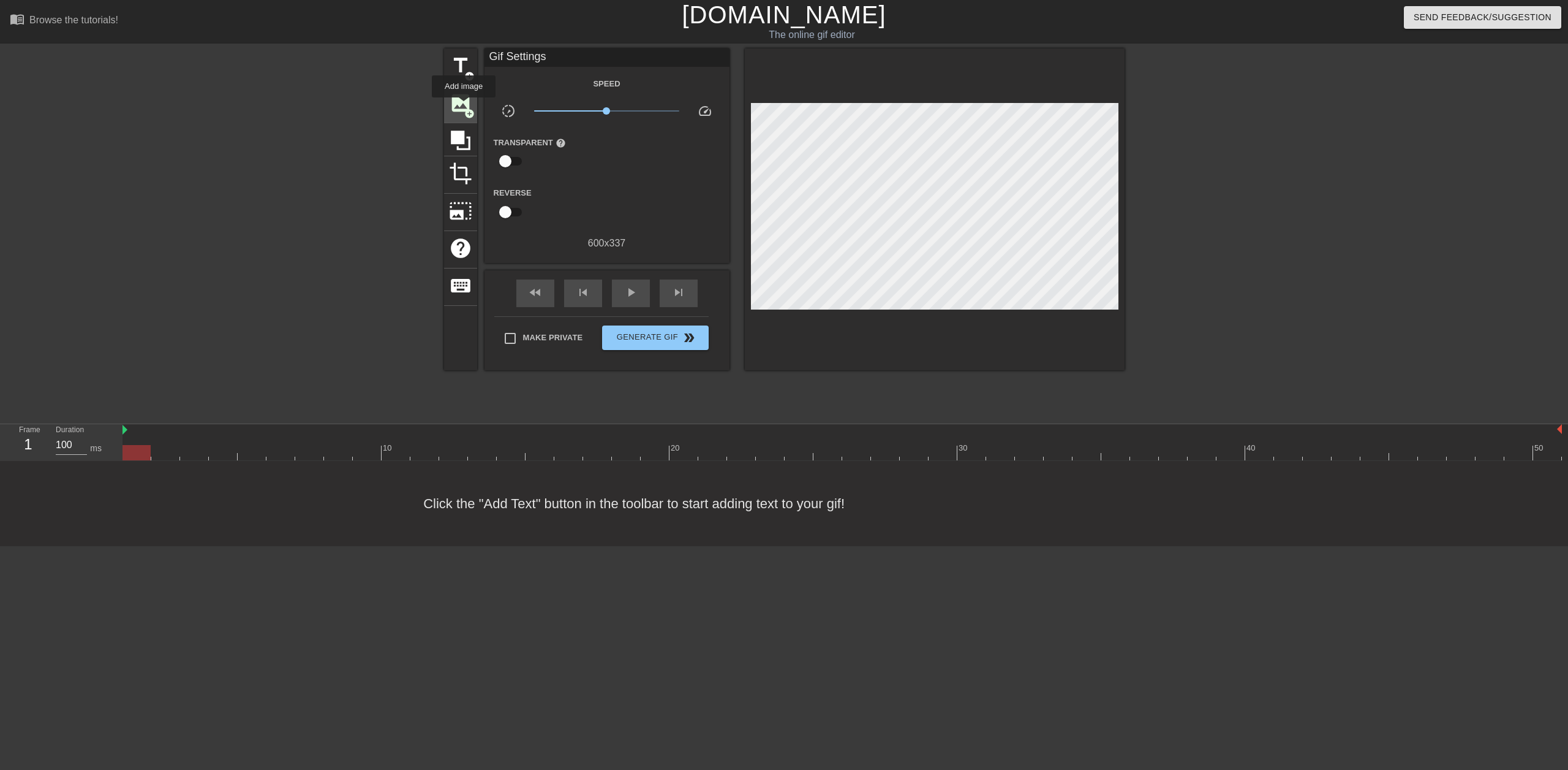
click at [462, 102] on span "image" at bounding box center [461, 103] width 24 height 24
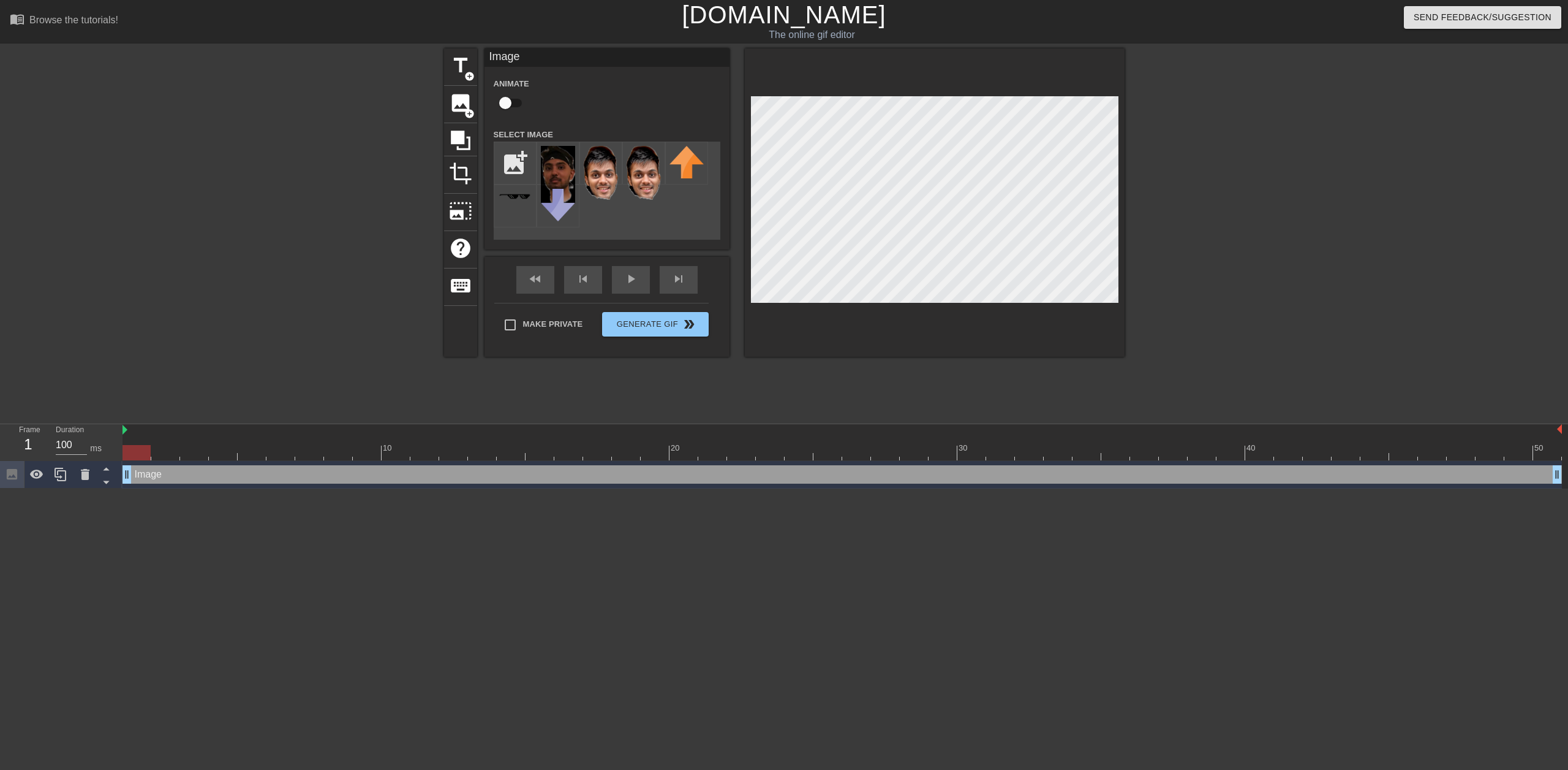
click at [1258, 197] on div at bounding box center [1231, 232] width 184 height 368
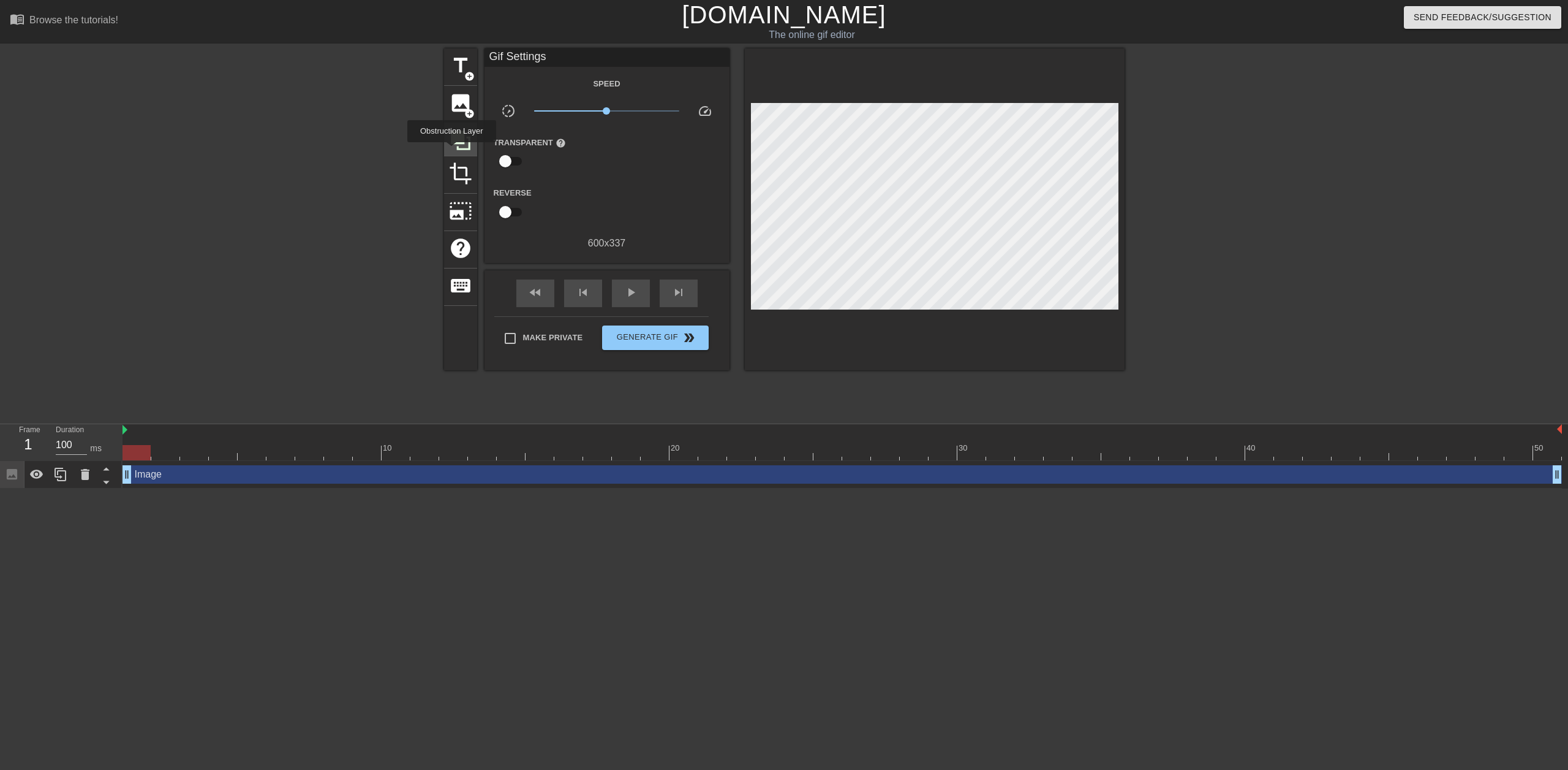
click at [452, 151] on div at bounding box center [461, 139] width 33 height 33
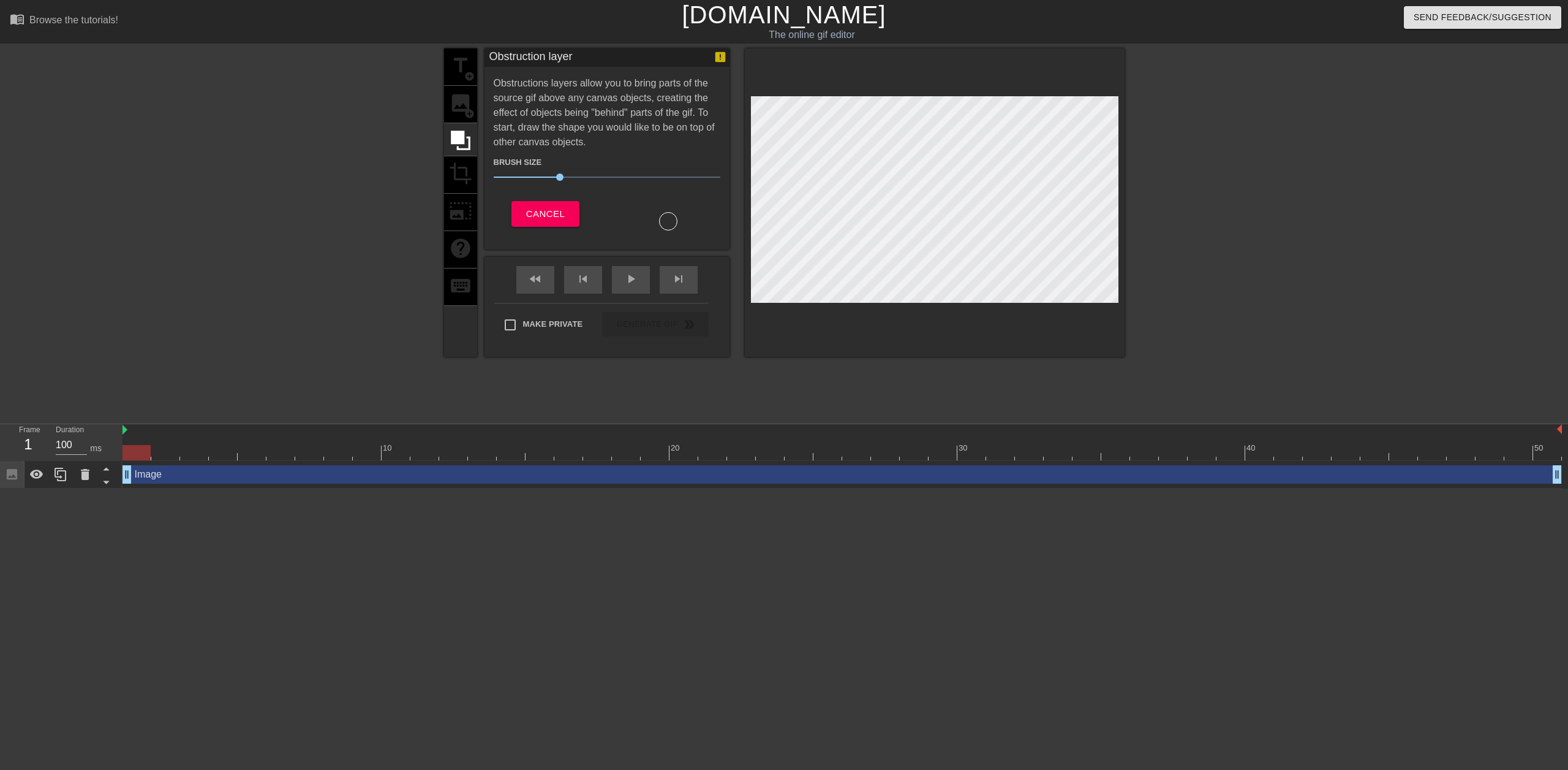
click at [463, 179] on div "title add_circle image add_circle crop photo_size_select_large help keyboard" at bounding box center [461, 203] width 33 height 309
click at [238, 315] on div "title add_circle image add_circle crop photo_size_select_large help keyboard Ob…" at bounding box center [784, 232] width 1568 height 368
click at [533, 214] on span "Cancel" at bounding box center [545, 214] width 38 height 16
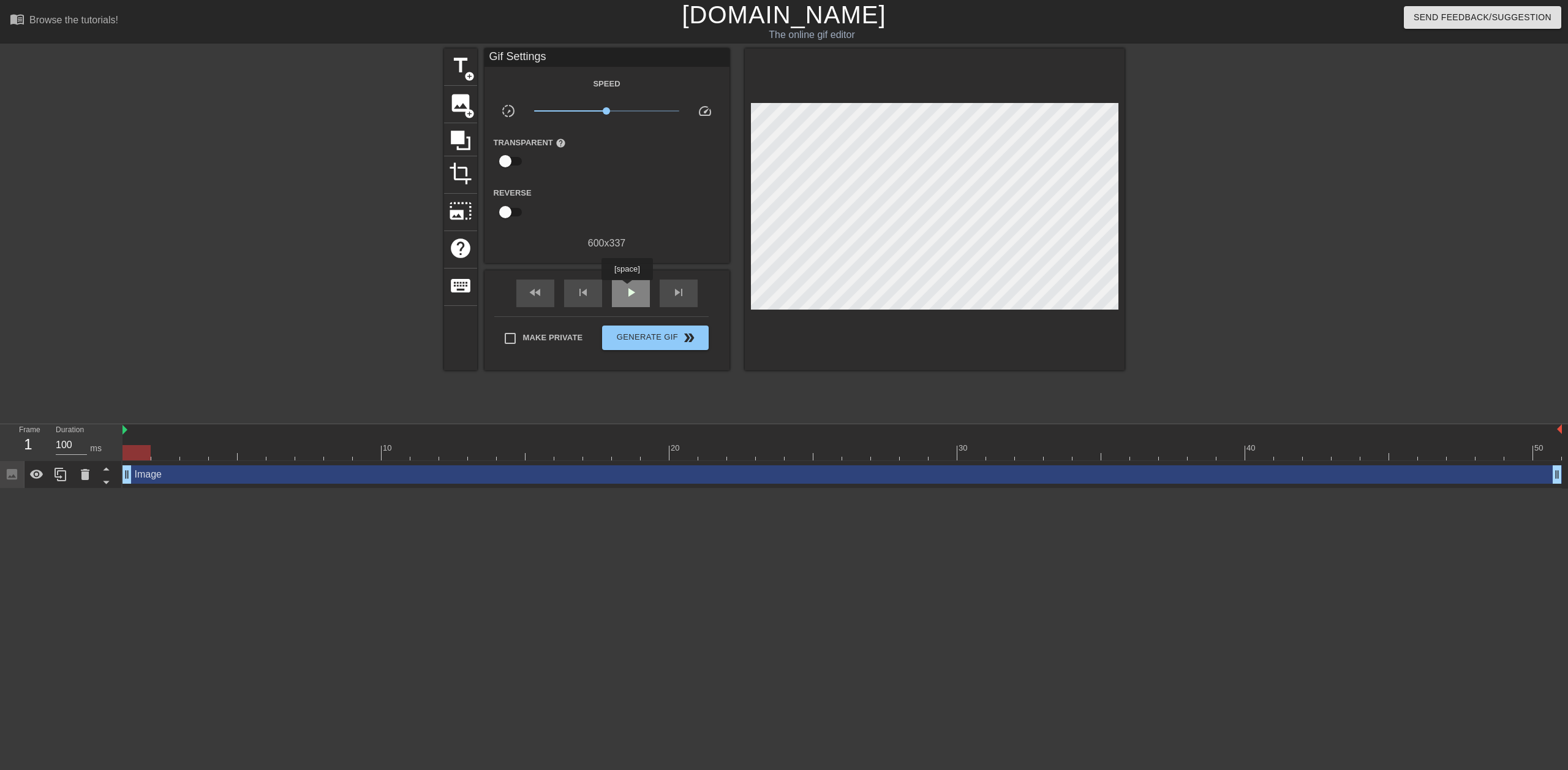
click at [627, 289] on span "play_arrow" at bounding box center [631, 292] width 15 height 15
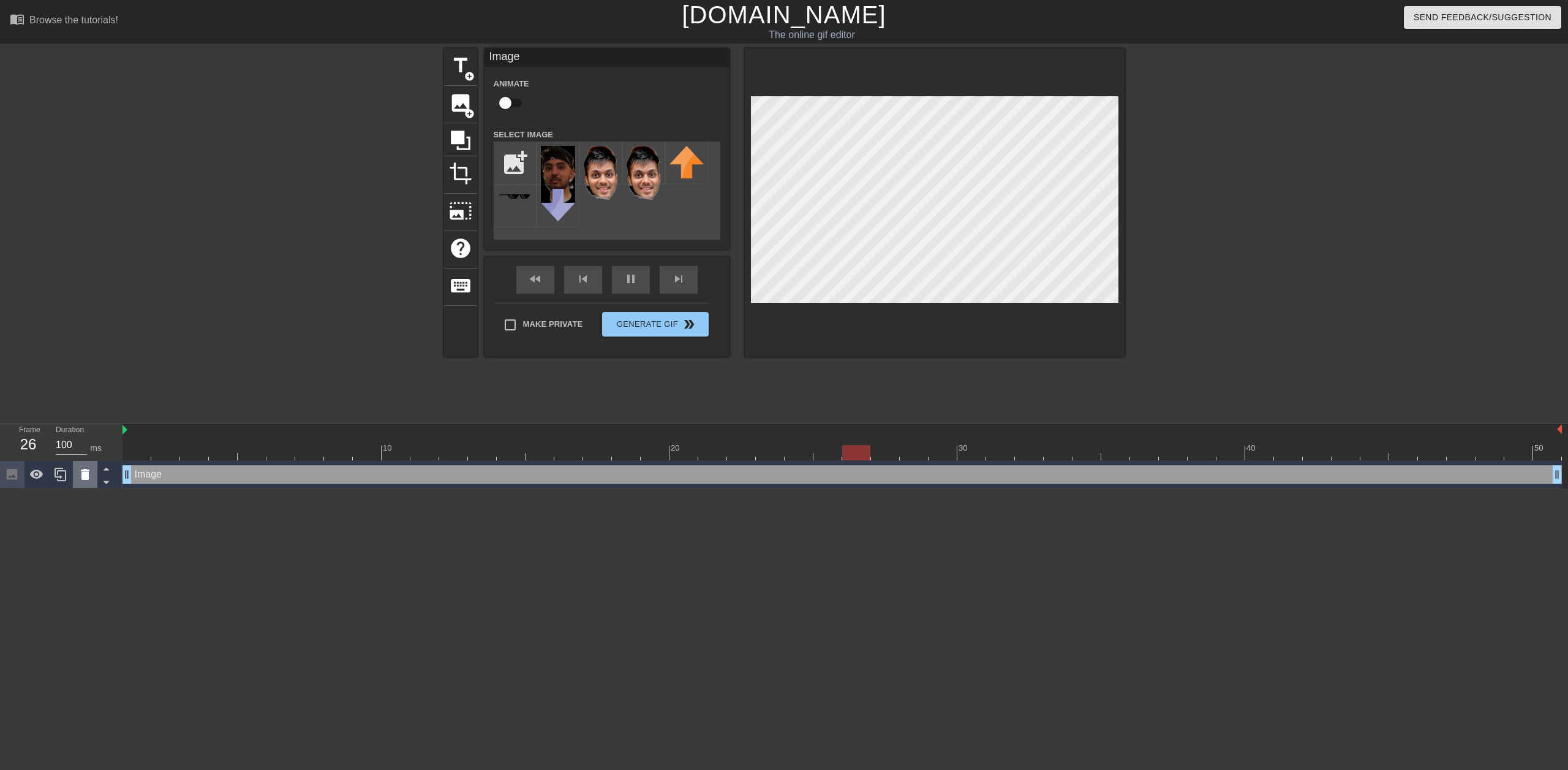
click at [87, 474] on icon at bounding box center [85, 474] width 9 height 11
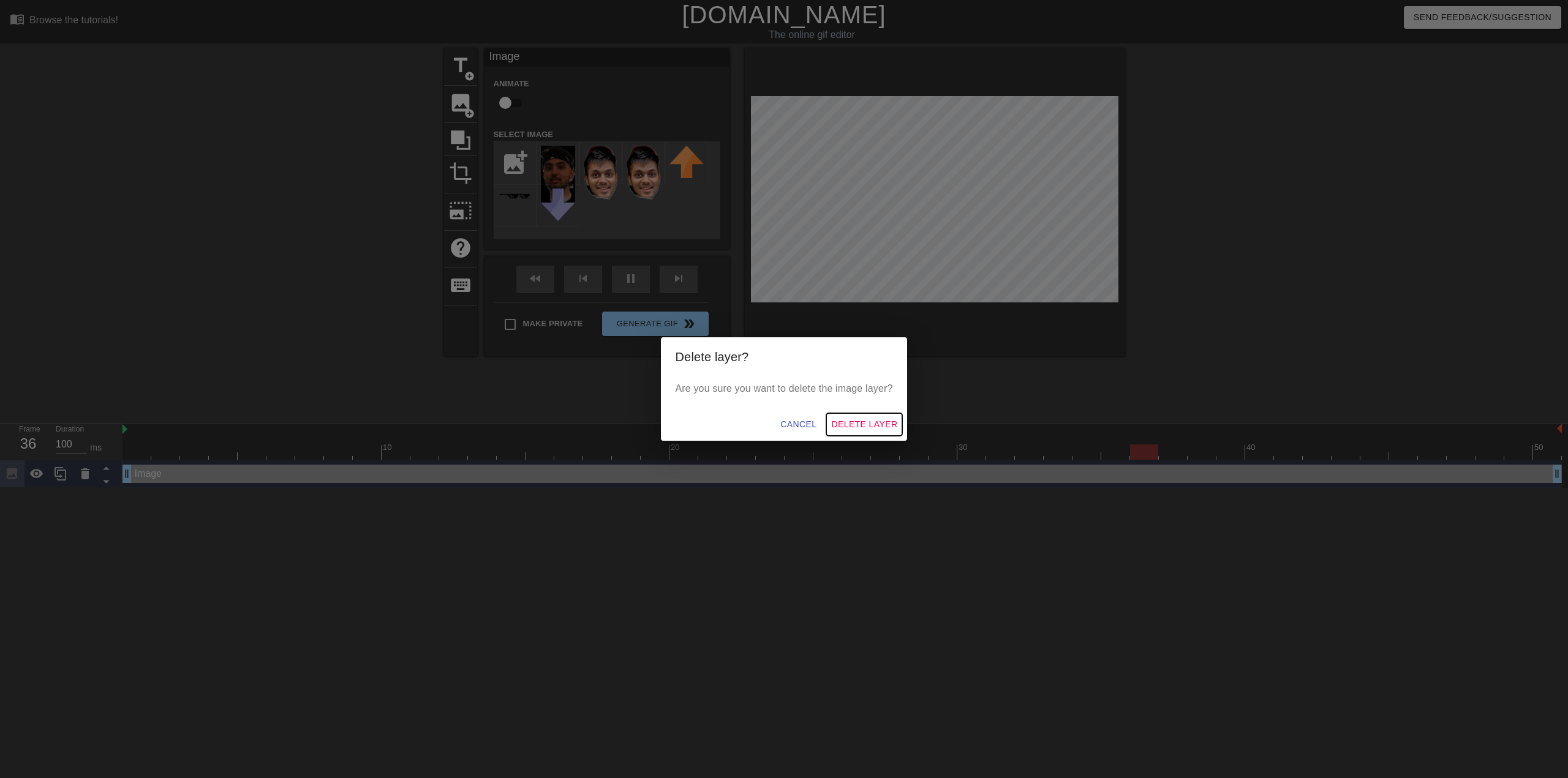
click at [866, 426] on span "Delete Layer" at bounding box center [864, 425] width 66 height 15
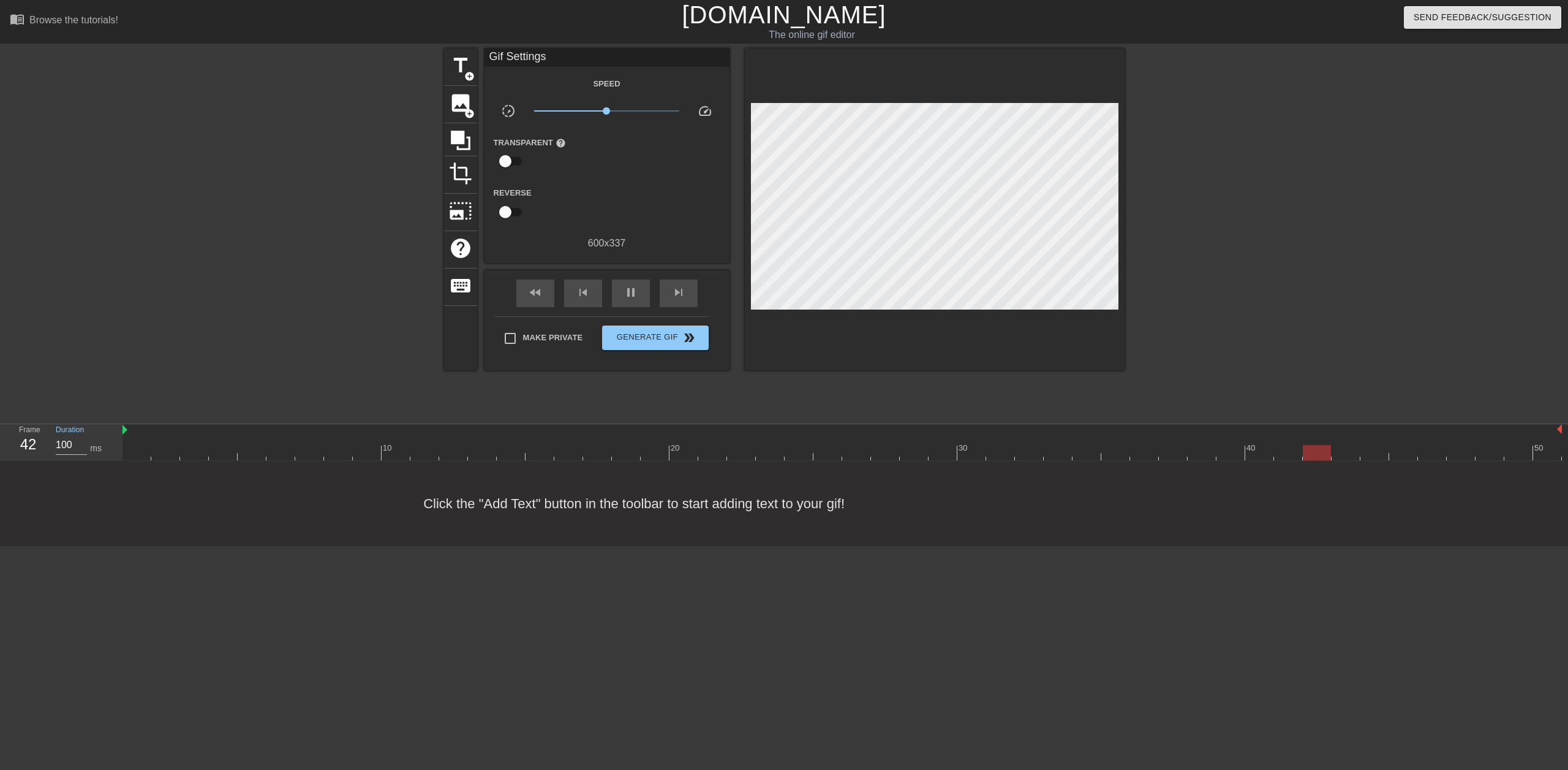
click at [82, 443] on input "100" at bounding box center [71, 445] width 31 height 20
click at [83, 441] on input "100" at bounding box center [71, 445] width 31 height 20
type input "100"
click at [83, 441] on input "100" at bounding box center [71, 445] width 31 height 20
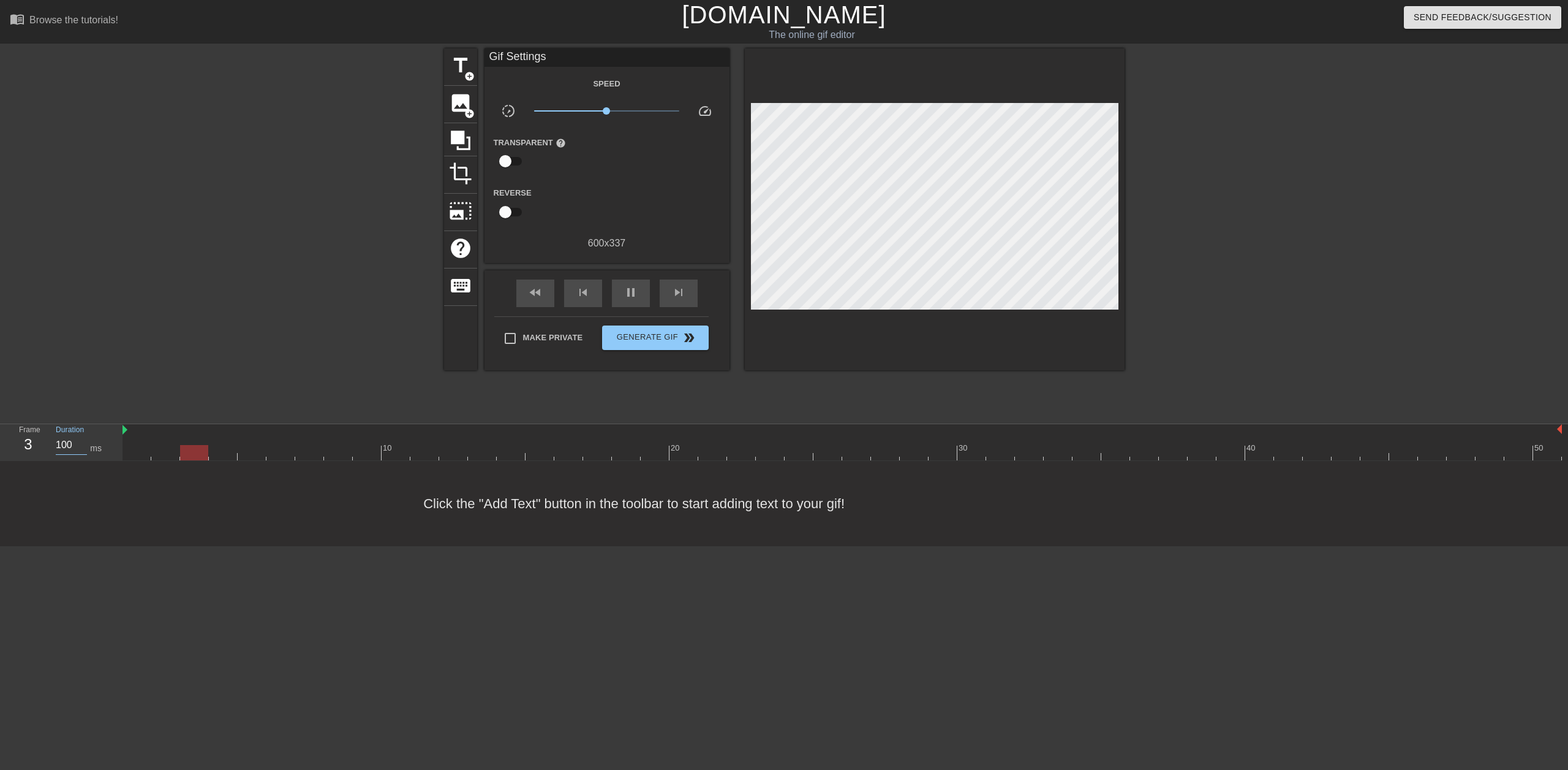
click at [339, 333] on div at bounding box center [337, 232] width 184 height 368
click at [632, 287] on span "pause" at bounding box center [631, 292] width 15 height 15
click at [463, 90] on div "image add_circle" at bounding box center [461, 104] width 33 height 38
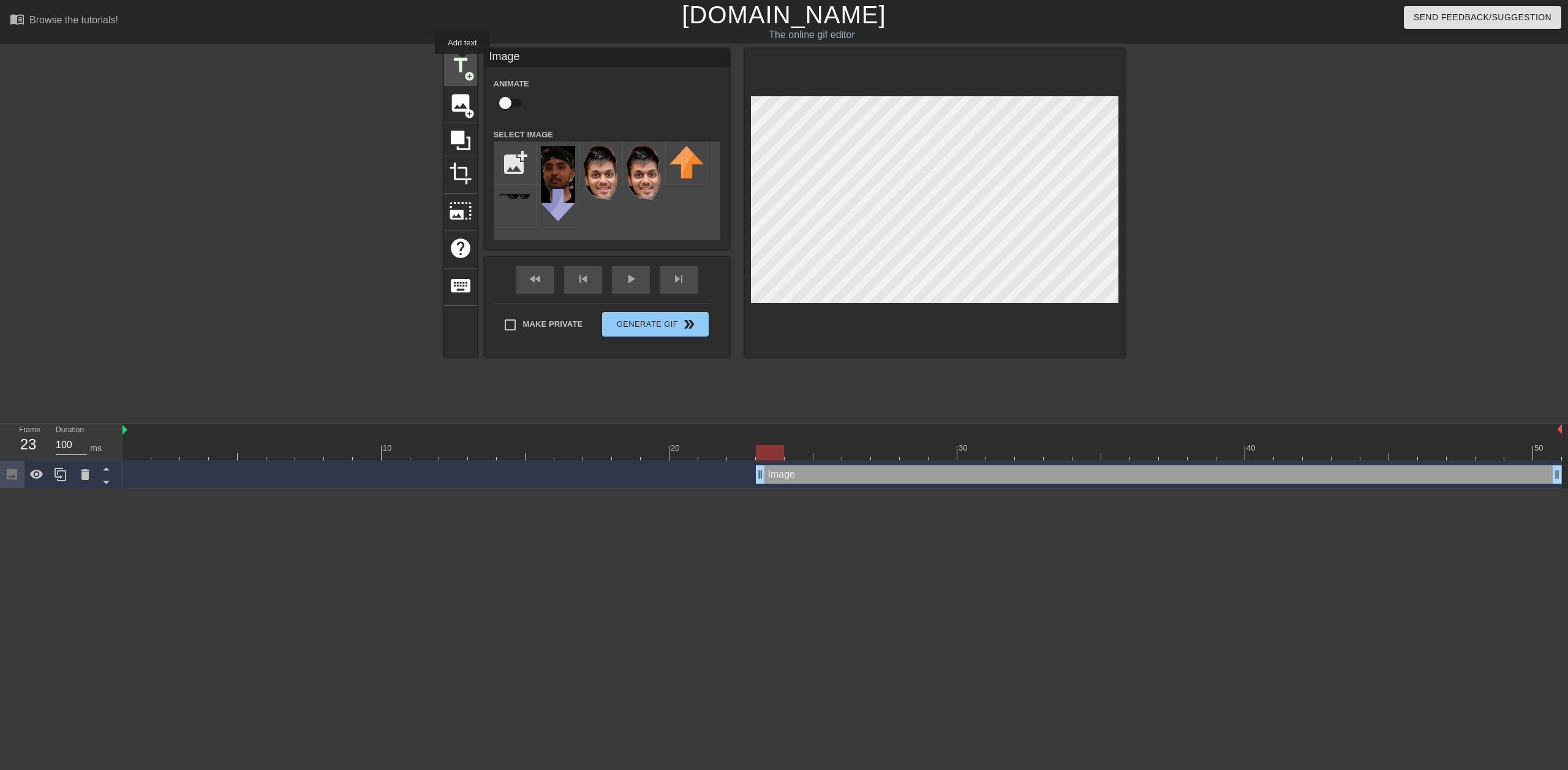
click at [463, 63] on span "title" at bounding box center [461, 65] width 24 height 24
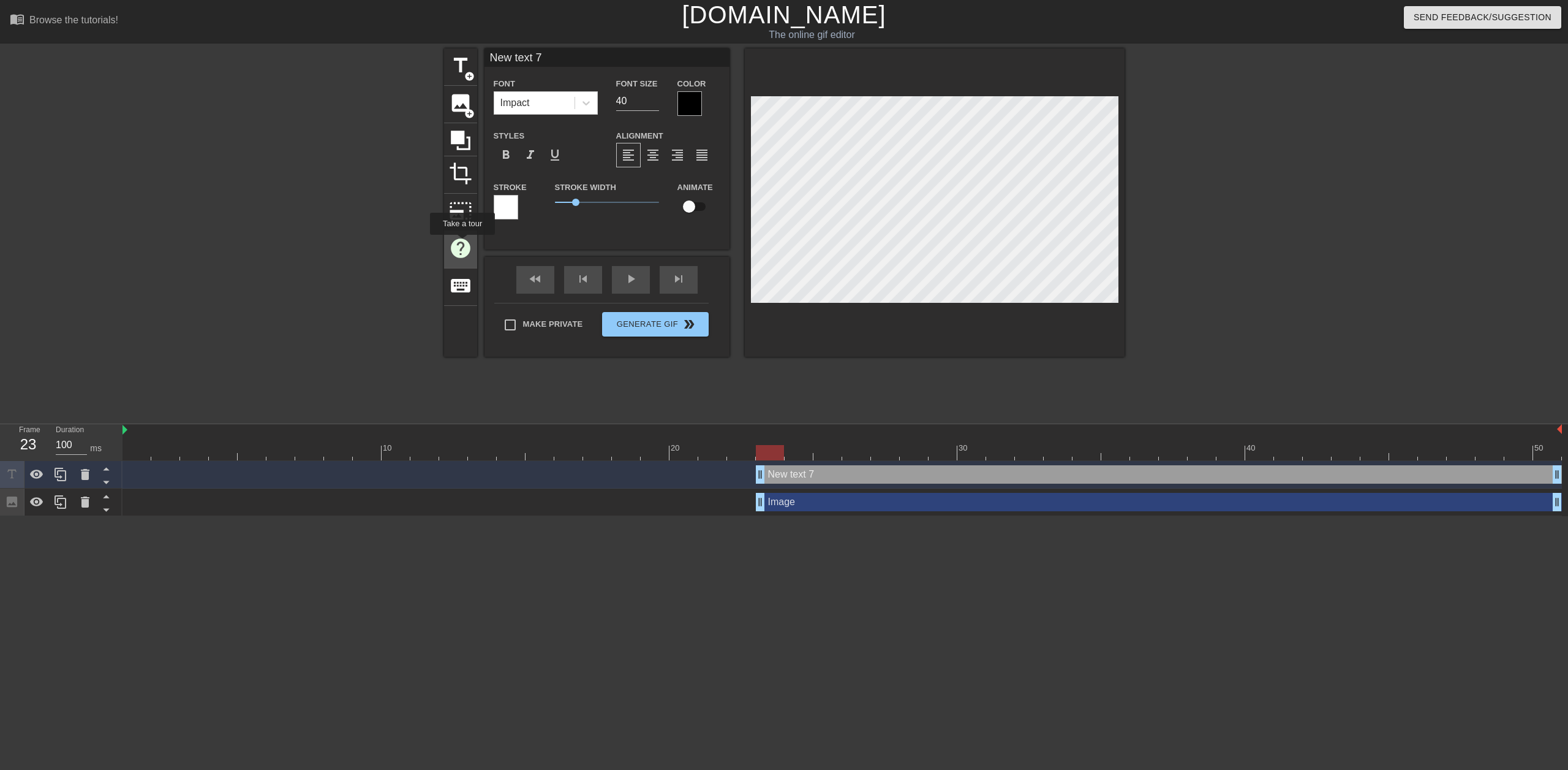
click at [462, 253] on span "help" at bounding box center [461, 248] width 24 height 24
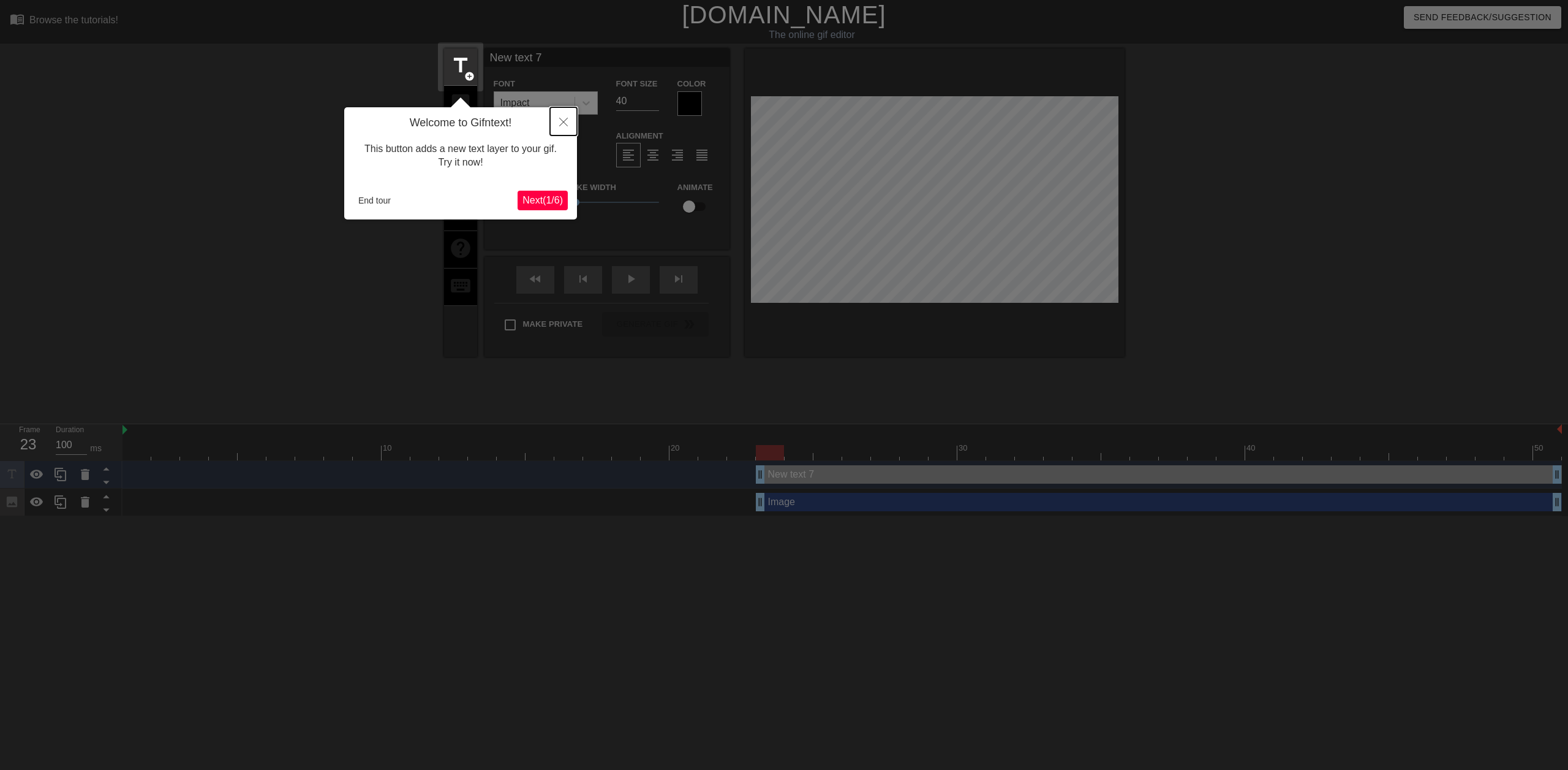
click at [563, 119] on icon "Close" at bounding box center [564, 122] width 9 height 9
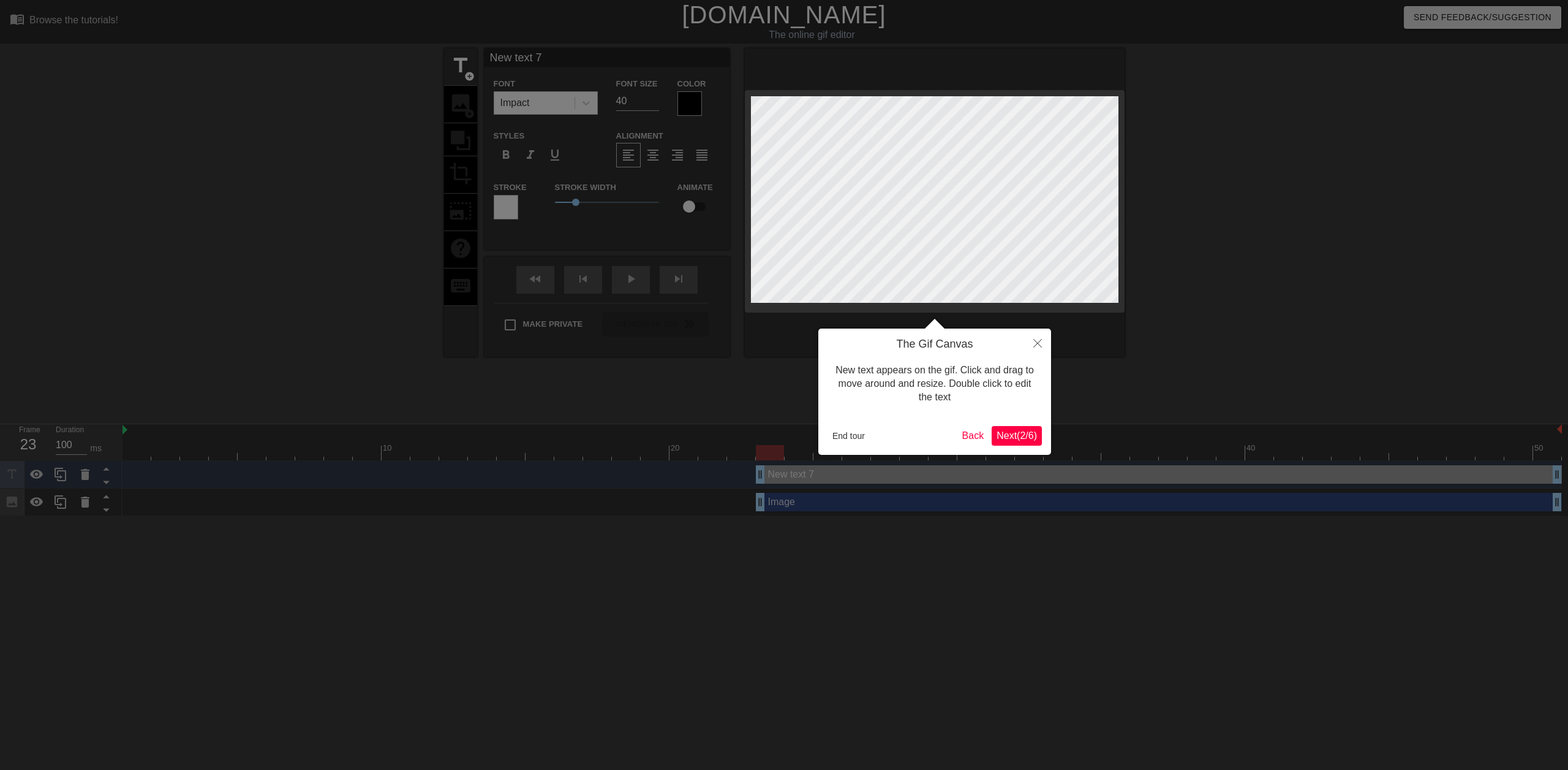
click at [1020, 439] on span "Next ( 2 / 6 )" at bounding box center [1017, 435] width 40 height 10
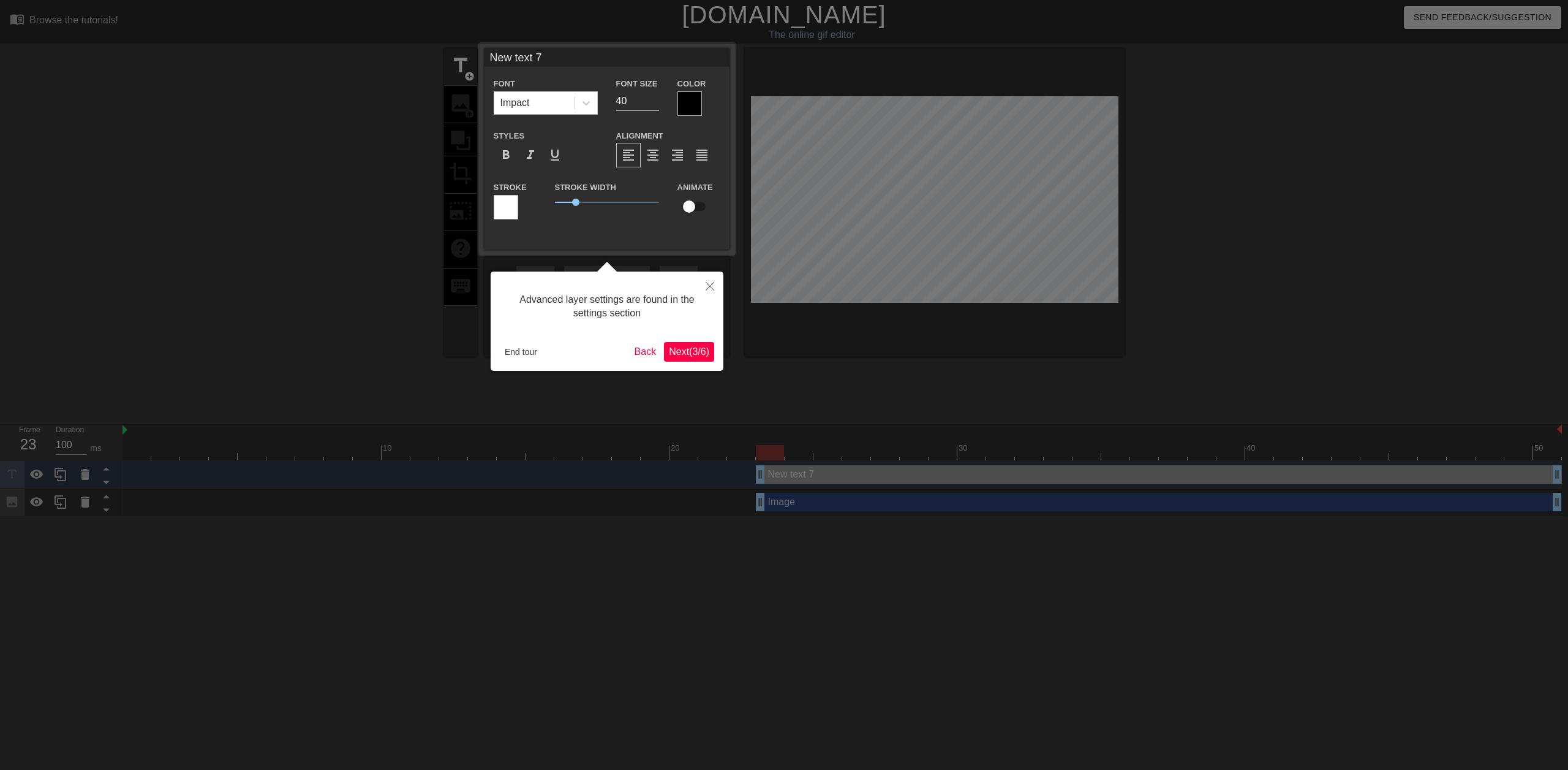
click at [712, 355] on button "Next ( 3 / 6 )" at bounding box center [689, 352] width 50 height 20
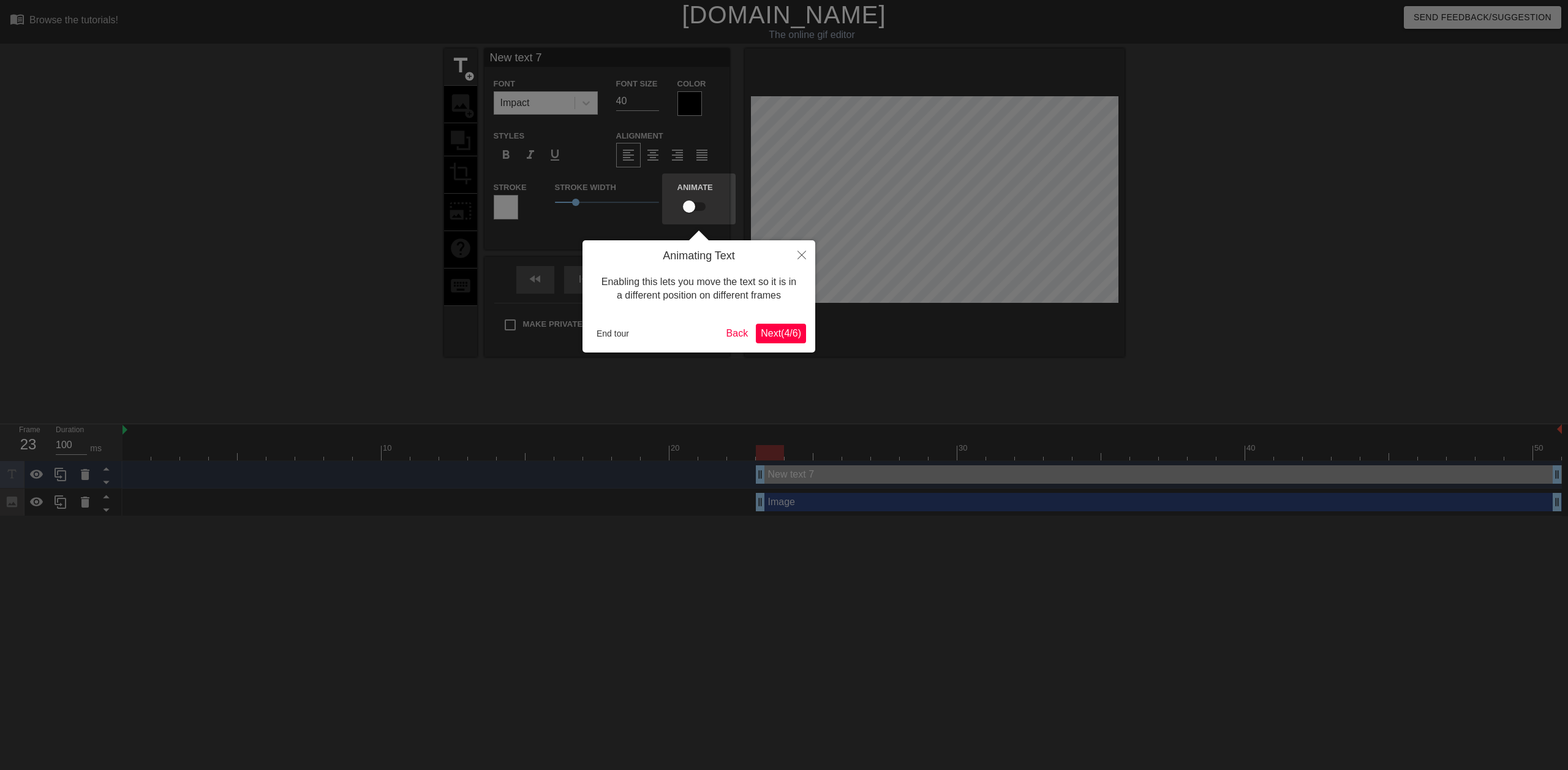
click at [768, 337] on span "Next ( 4 / 6 )" at bounding box center [781, 333] width 40 height 10
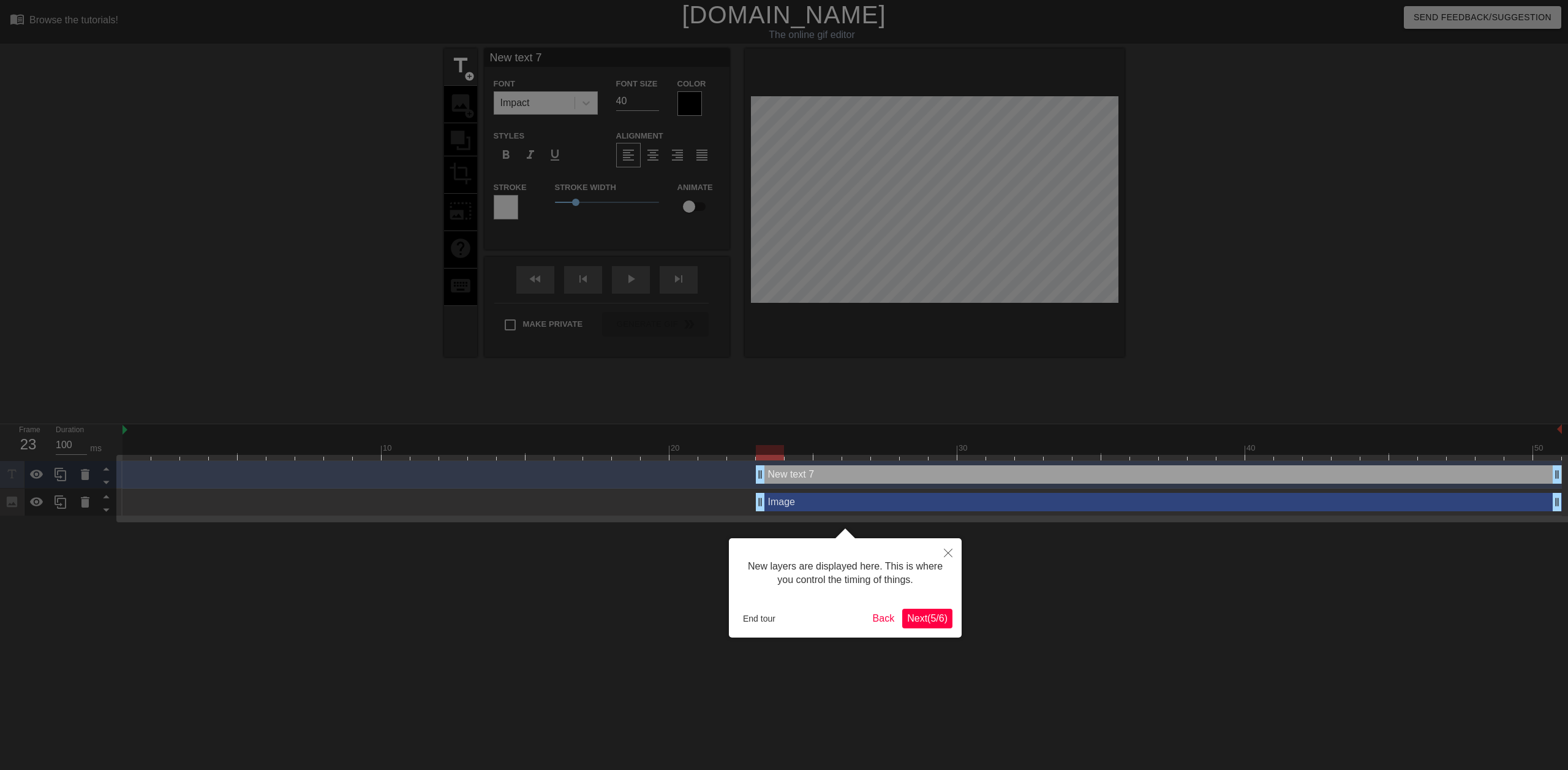
click at [944, 623] on span "Next ( 5 / 6 )" at bounding box center [927, 618] width 40 height 10
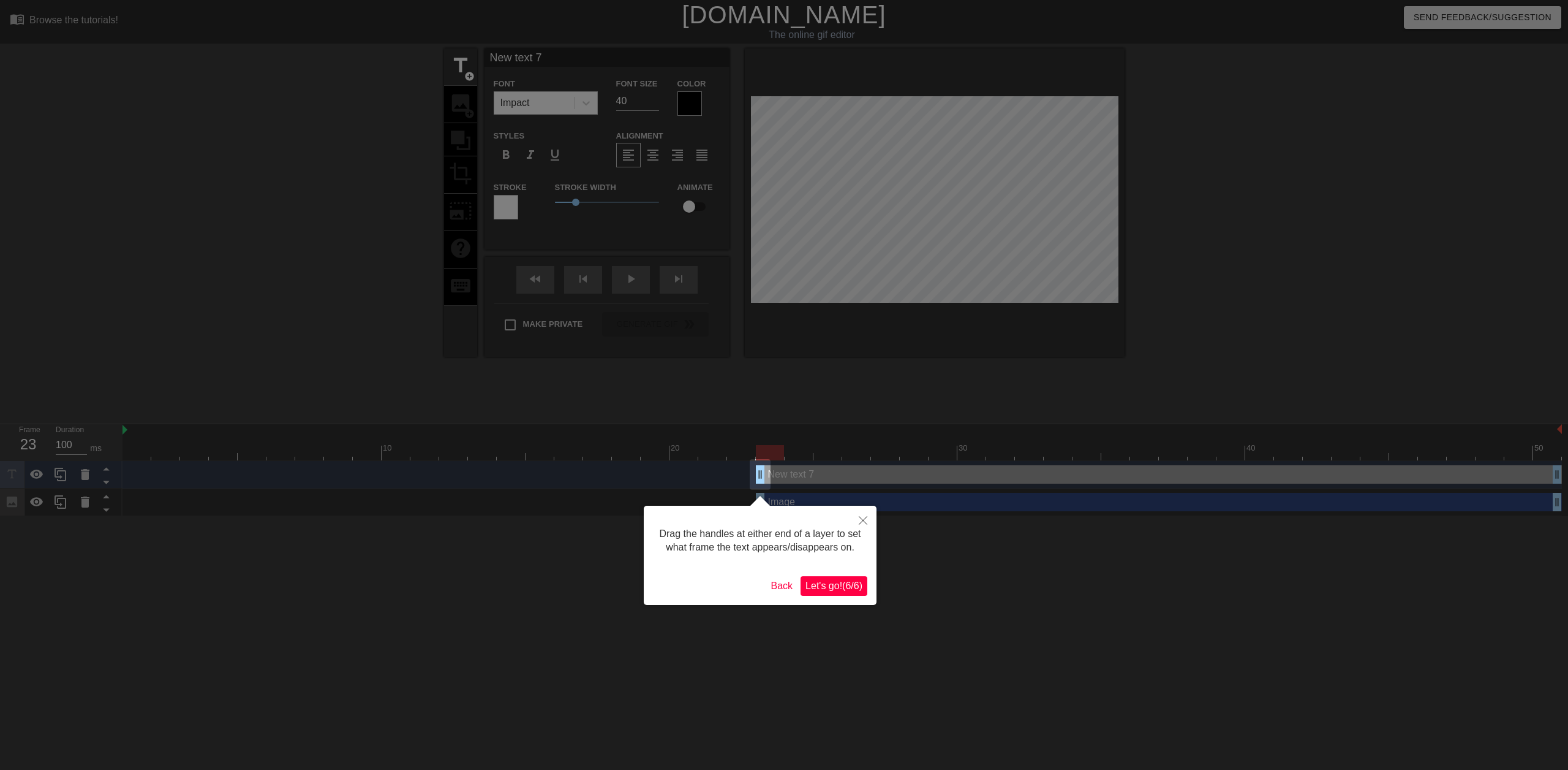
click at [842, 576] on button "Let's go! ( 6 / 6 )" at bounding box center [833, 585] width 67 height 20
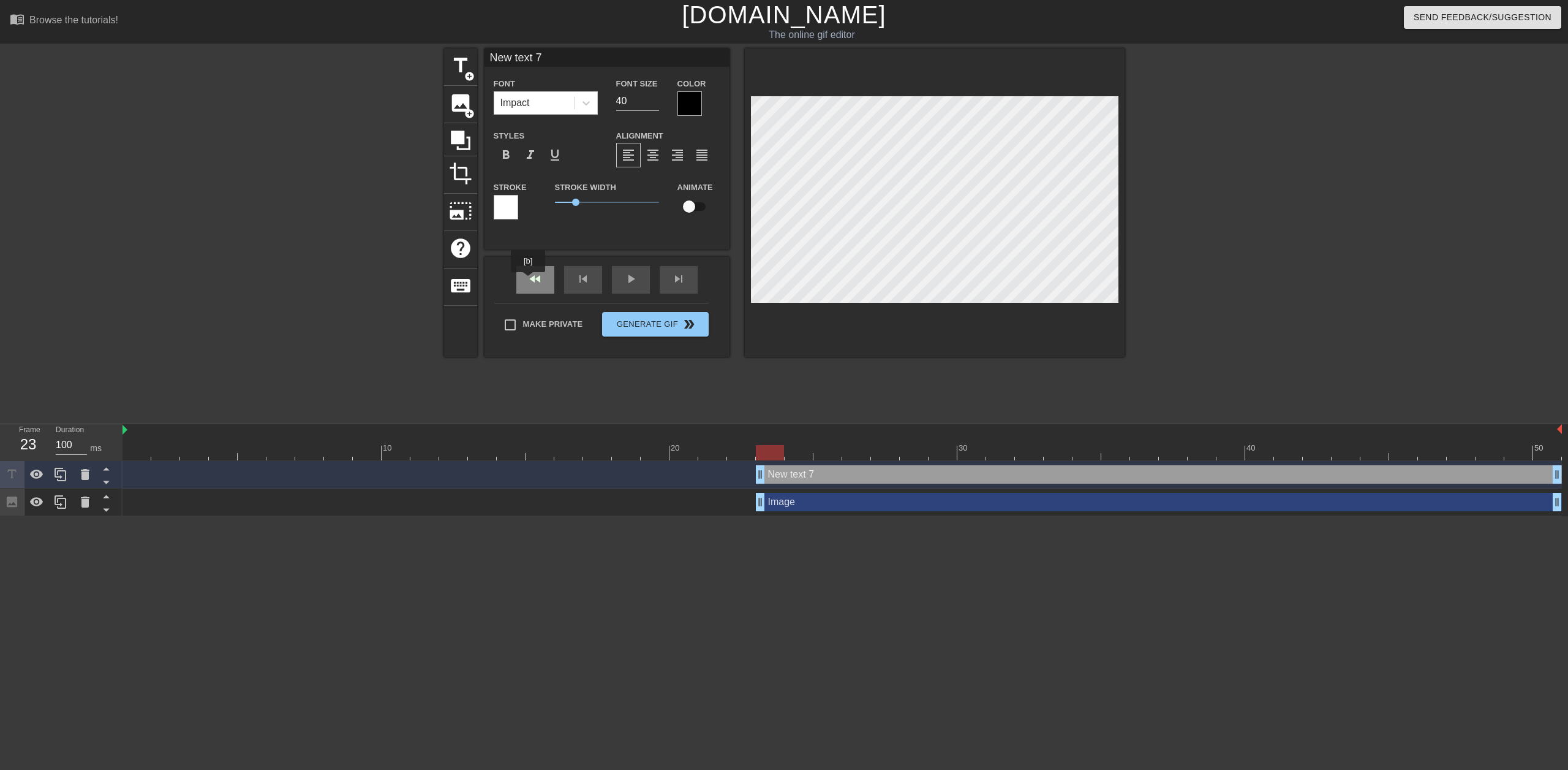
click at [529, 281] on div "fast_rewind" at bounding box center [535, 280] width 38 height 28
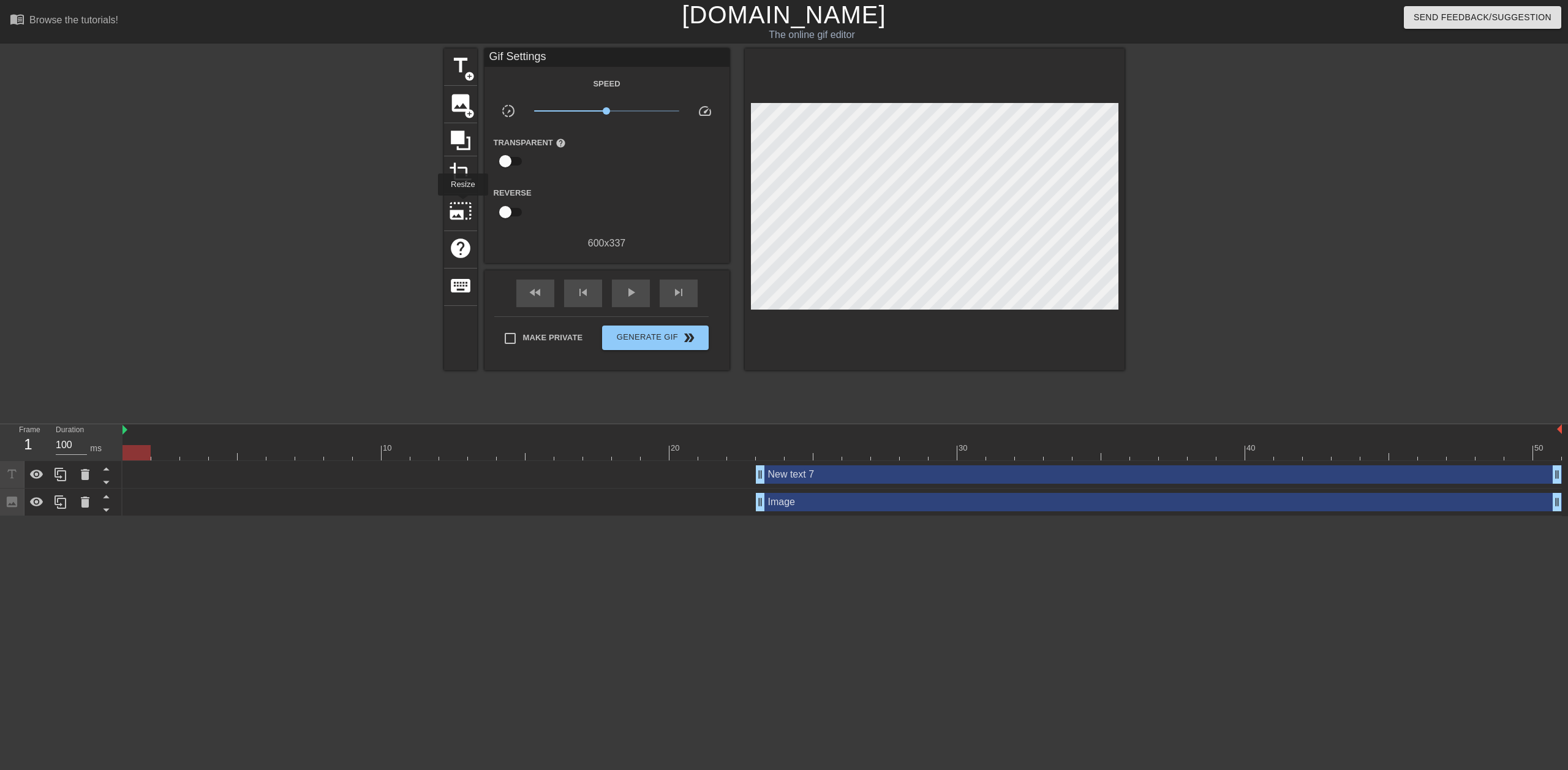
drag, startPoint x: 462, startPoint y: 204, endPoint x: 461, endPoint y: 177, distance: 27.0
click at [461, 199] on span "photo_size_select_large" at bounding box center [461, 211] width 24 height 24
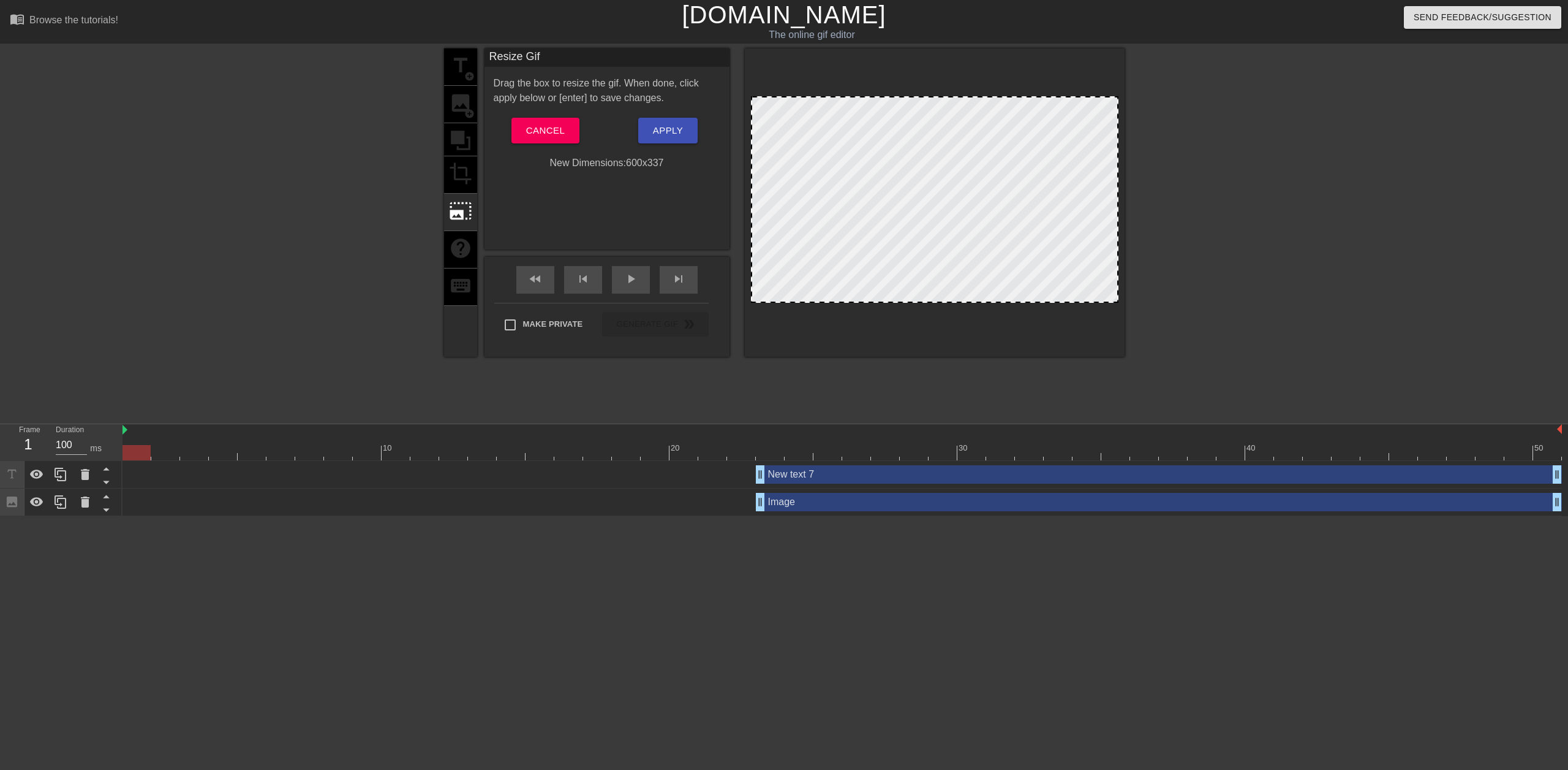
click at [463, 166] on div "title add_circle image add_circle crop photo_size_select_large help keyboard" at bounding box center [461, 203] width 33 height 309
click at [531, 129] on span "Cancel" at bounding box center [545, 131] width 38 height 16
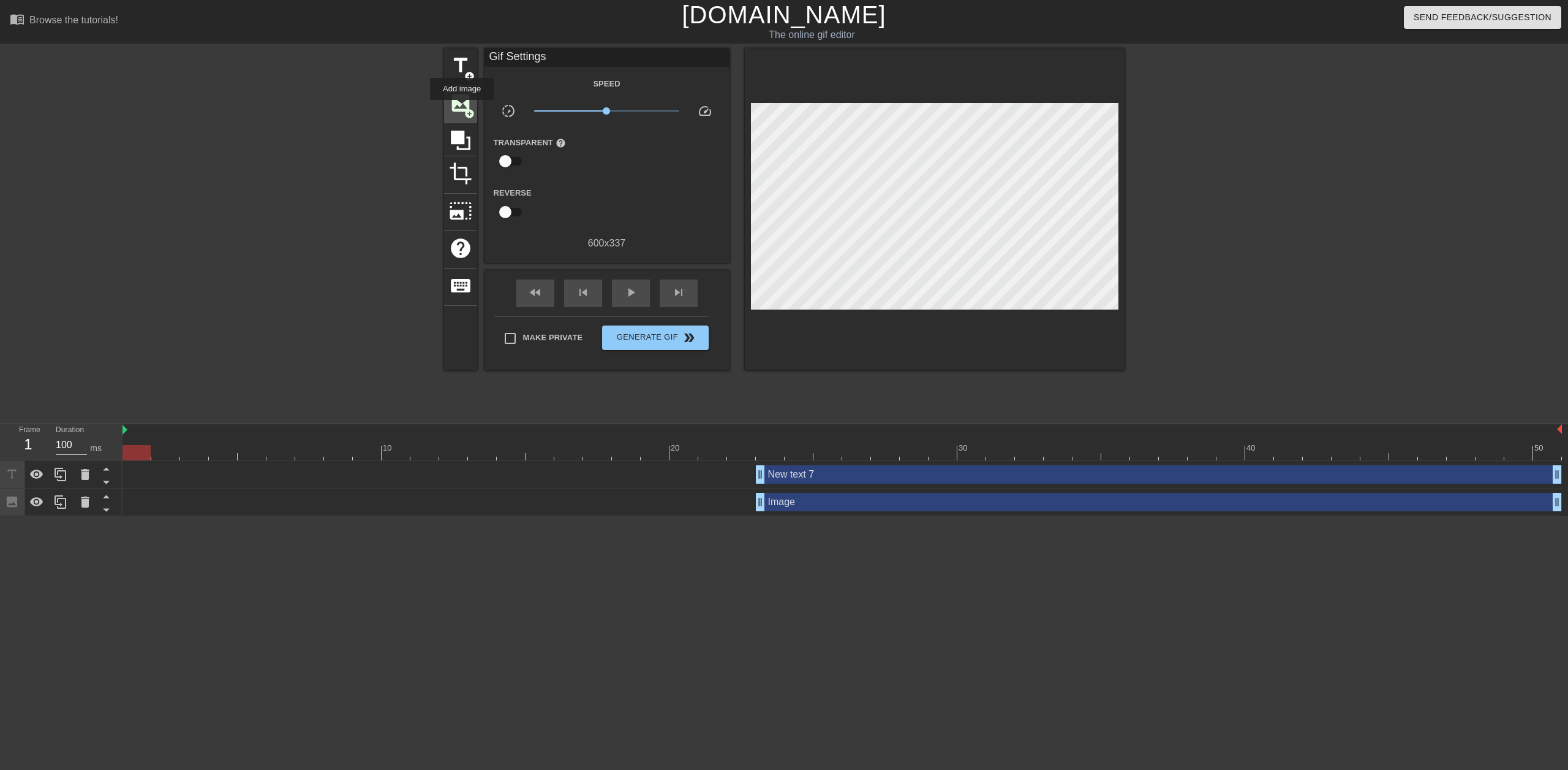
click at [462, 108] on span "image" at bounding box center [461, 103] width 24 height 24
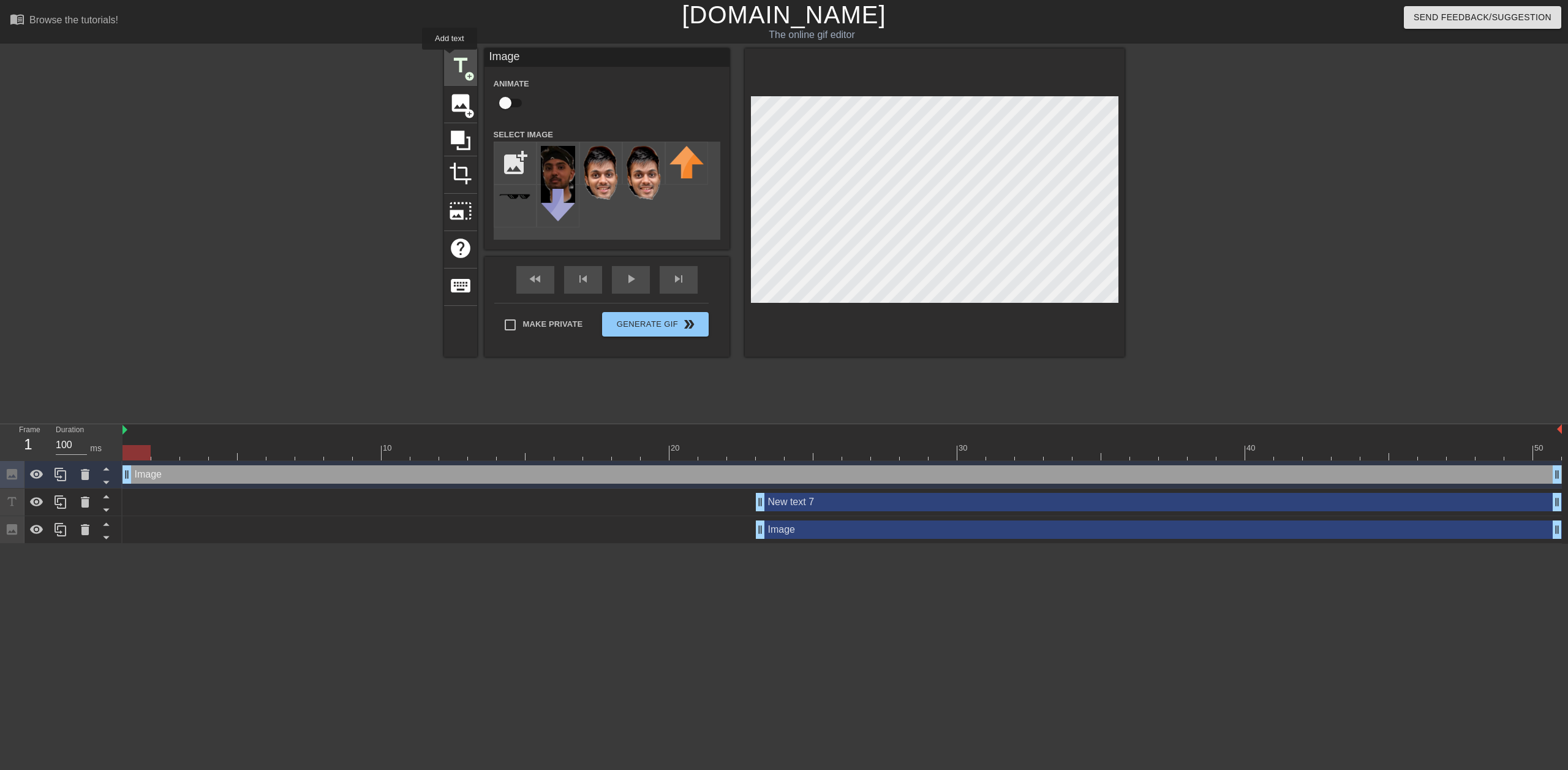
click at [450, 58] on span "title" at bounding box center [461, 65] width 24 height 24
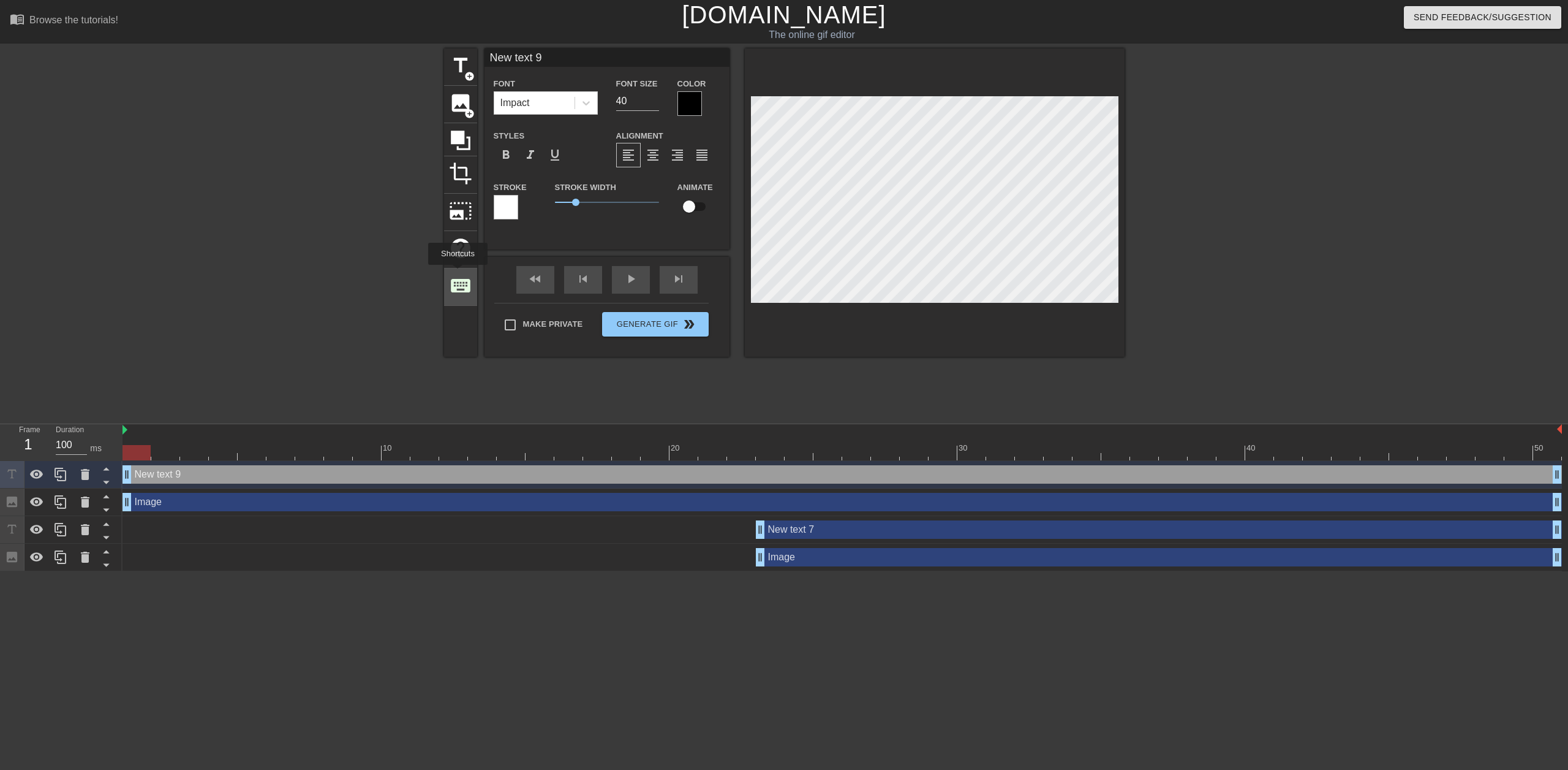
click at [458, 274] on span "keyboard" at bounding box center [461, 286] width 24 height 24
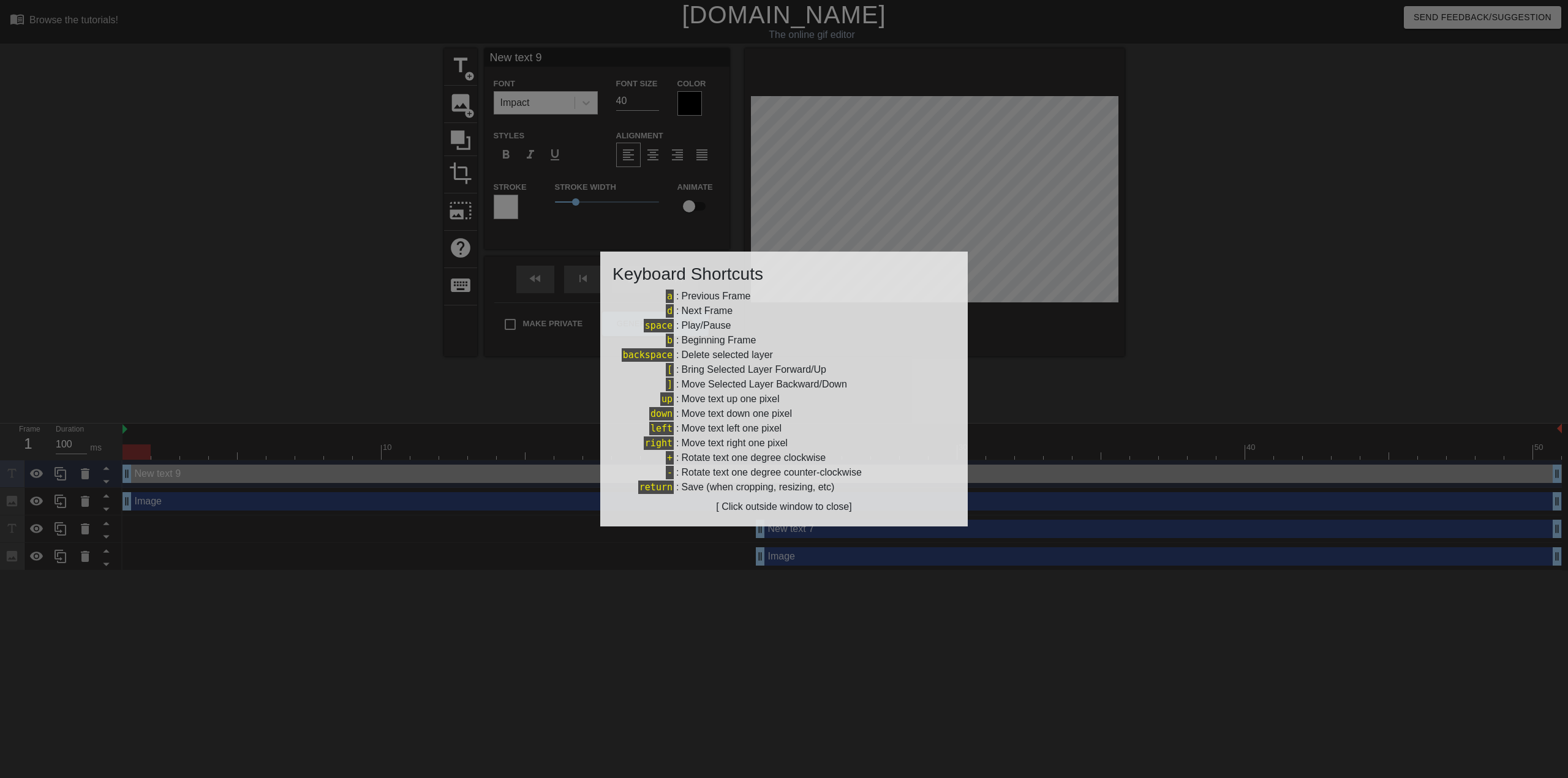
click at [384, 359] on div at bounding box center [784, 389] width 1568 height 778
